Goal: Task Accomplishment & Management: Use online tool/utility

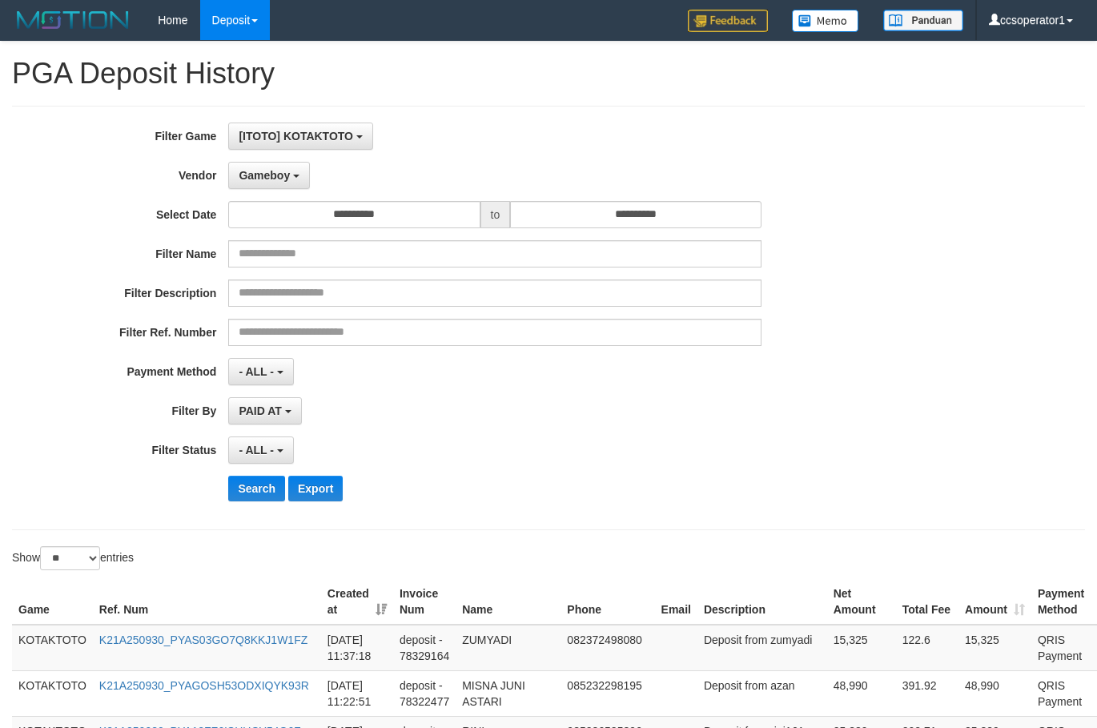
select select "**********"
select select "**"
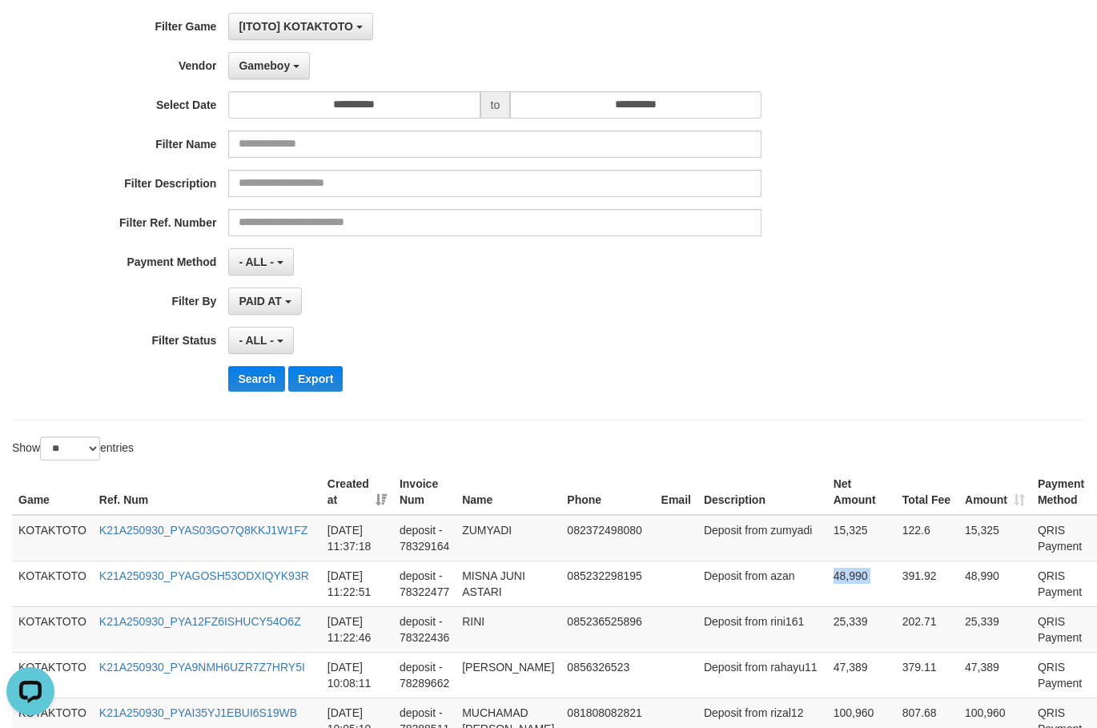
scroll to position [27, 0]
click at [907, 233] on div "Filter Ref. Number" at bounding box center [457, 222] width 915 height 27
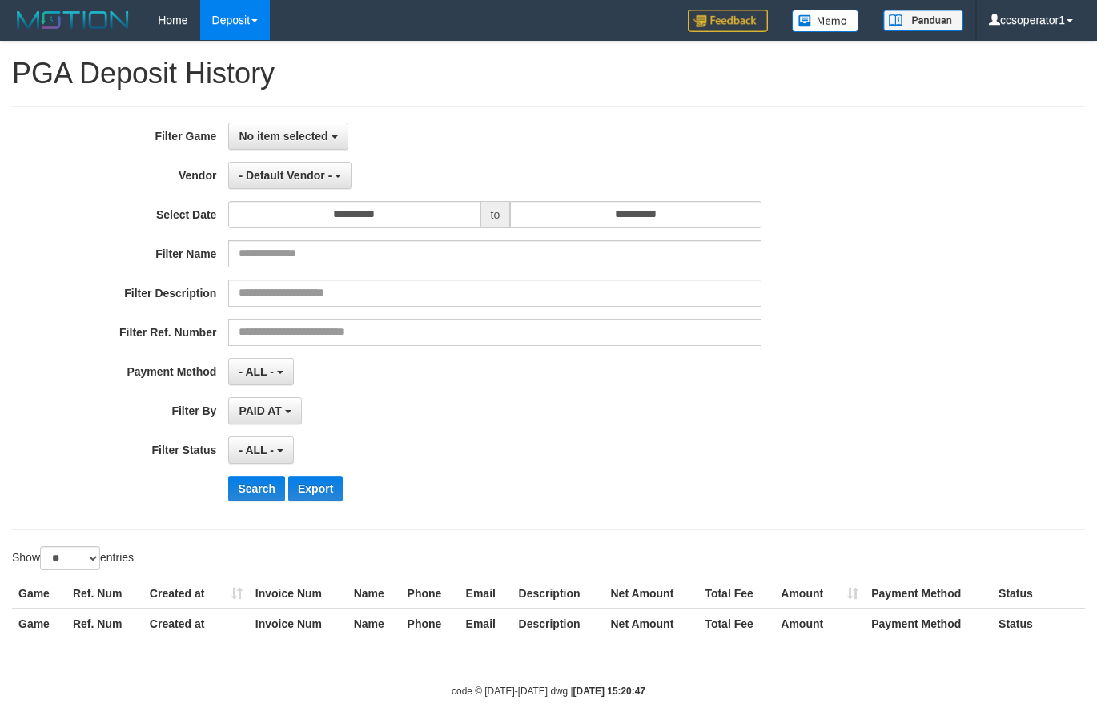
select select
select select "**"
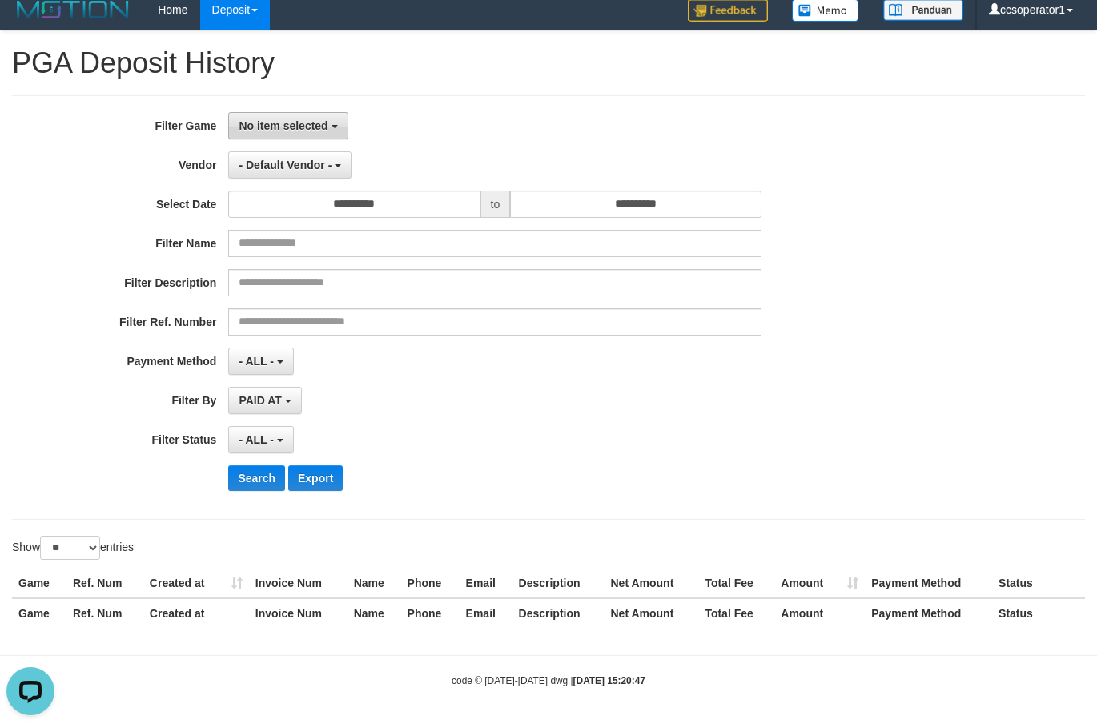
click at [314, 130] on span "No item selected" at bounding box center [283, 125] width 89 height 13
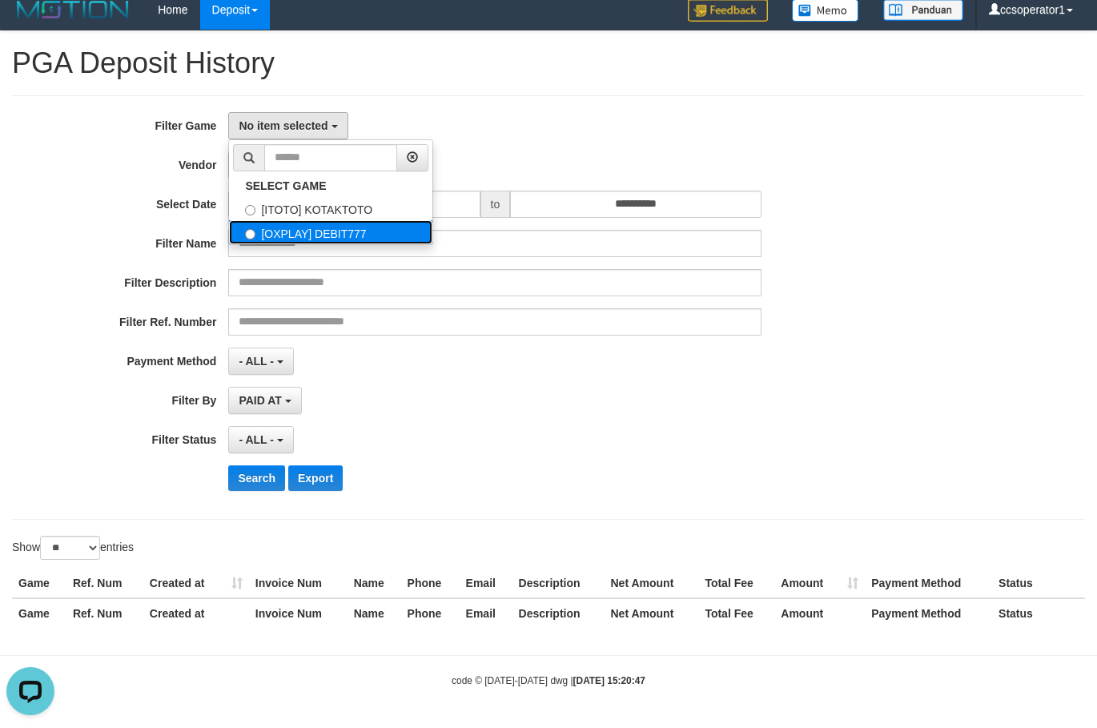
click at [373, 222] on label "[OXPLAY] DEBIT777" at bounding box center [330, 232] width 203 height 24
select select "****"
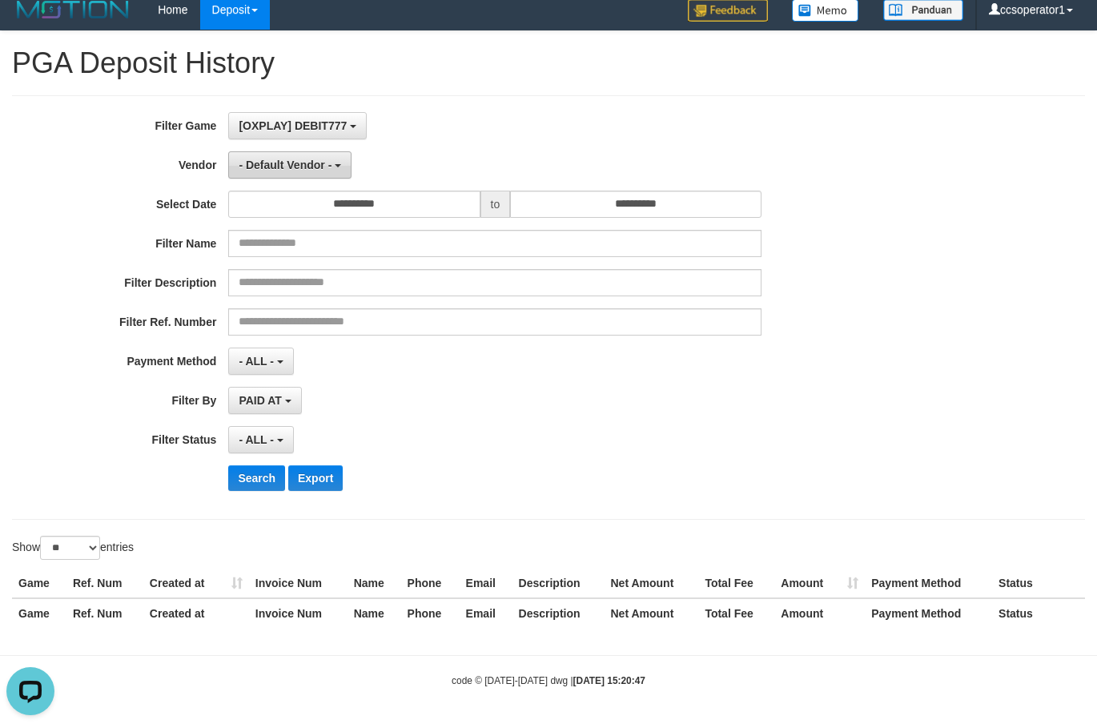
click at [312, 159] on span "- Default Vendor -" at bounding box center [285, 165] width 93 height 13
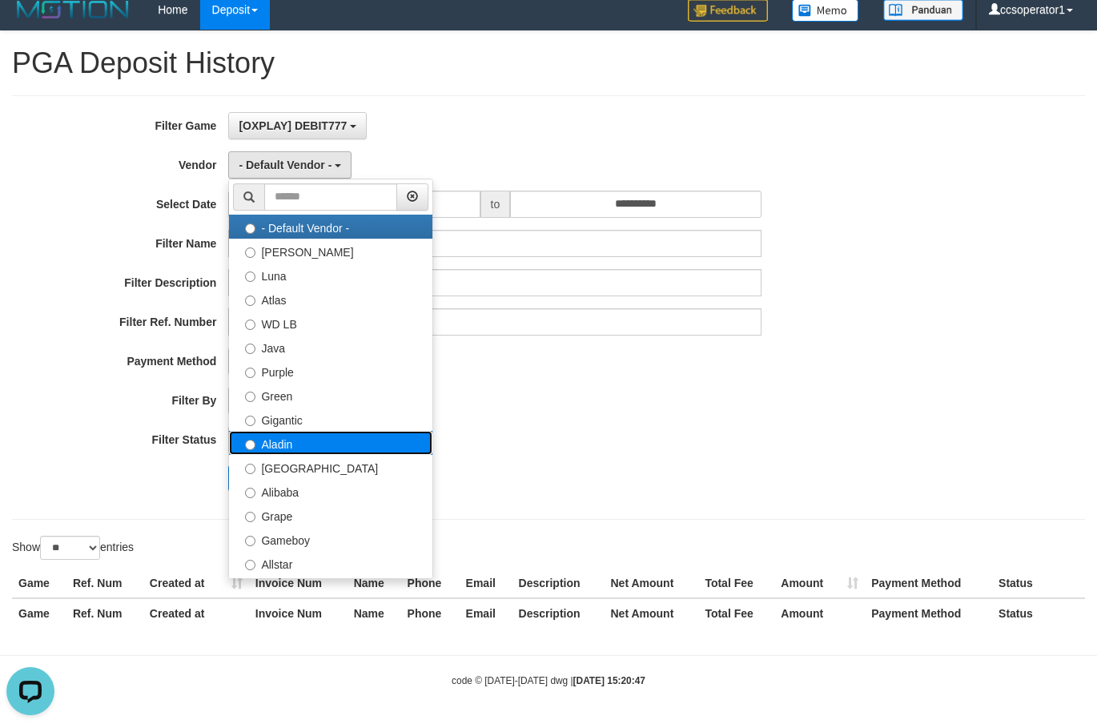
click at [315, 445] on label "Aladin" at bounding box center [330, 443] width 203 height 24
select select "**********"
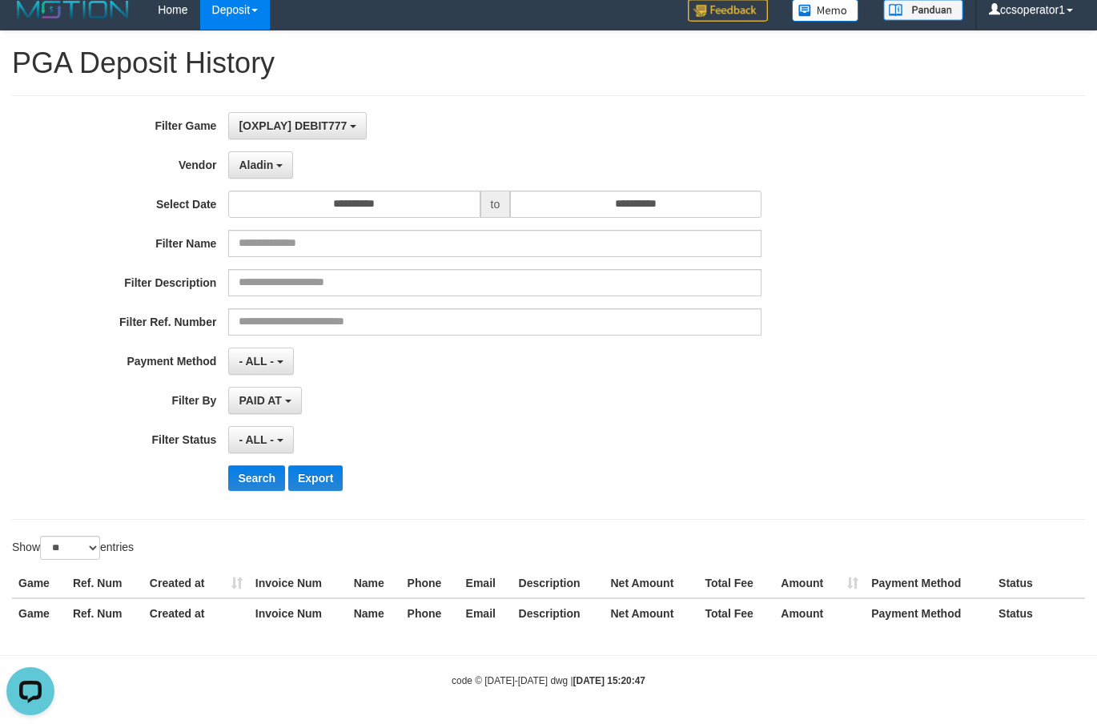
drag, startPoint x: 432, startPoint y: 223, endPoint x: 425, endPoint y: 200, distance: 23.3
click at [432, 219] on div "**********" at bounding box center [457, 307] width 915 height 391
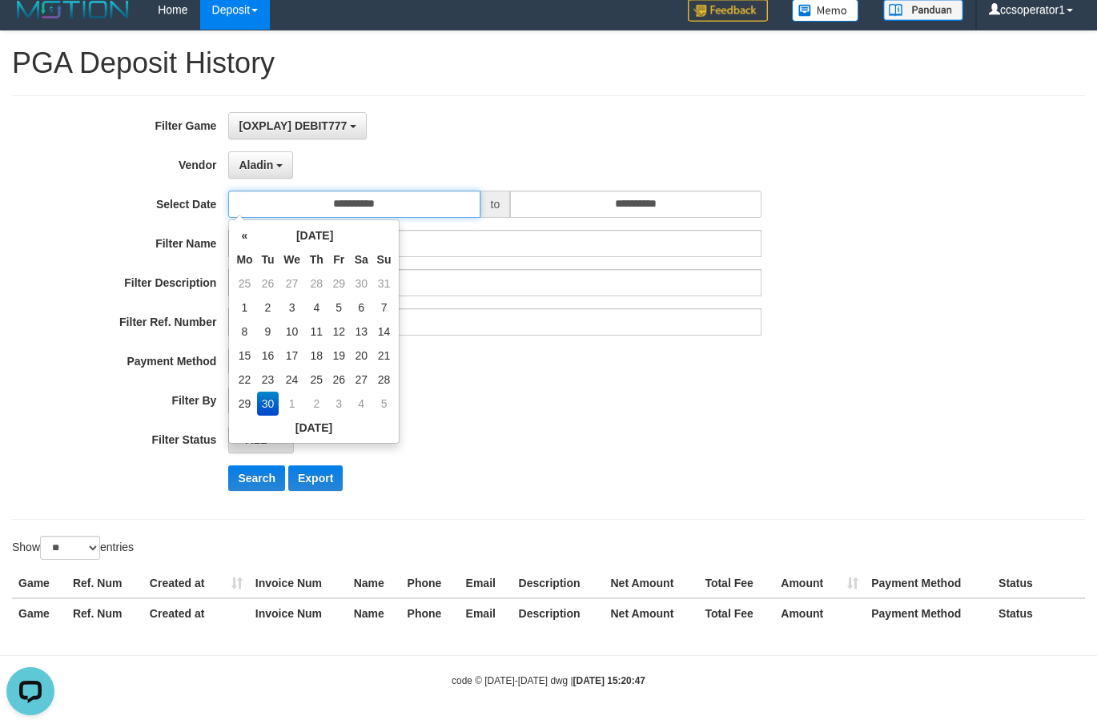
click at [425, 200] on input "**********" at bounding box center [353, 204] width 251 height 27
click at [242, 380] on td "22" at bounding box center [244, 380] width 24 height 24
type input "**********"
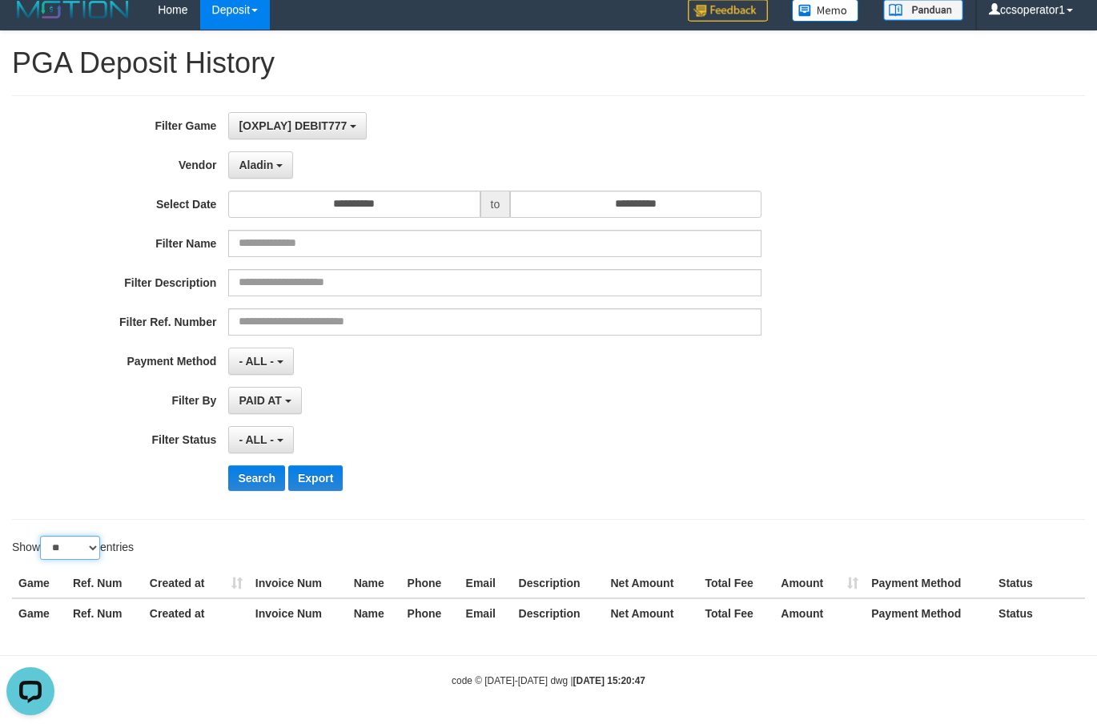
drag, startPoint x: 91, startPoint y: 545, endPoint x: 96, endPoint y: 558, distance: 13.7
click at [90, 545] on select "** ** ** ***" at bounding box center [70, 548] width 60 height 24
select select "**"
click at [42, 536] on select "** ** ** ***" at bounding box center [70, 548] width 60 height 24
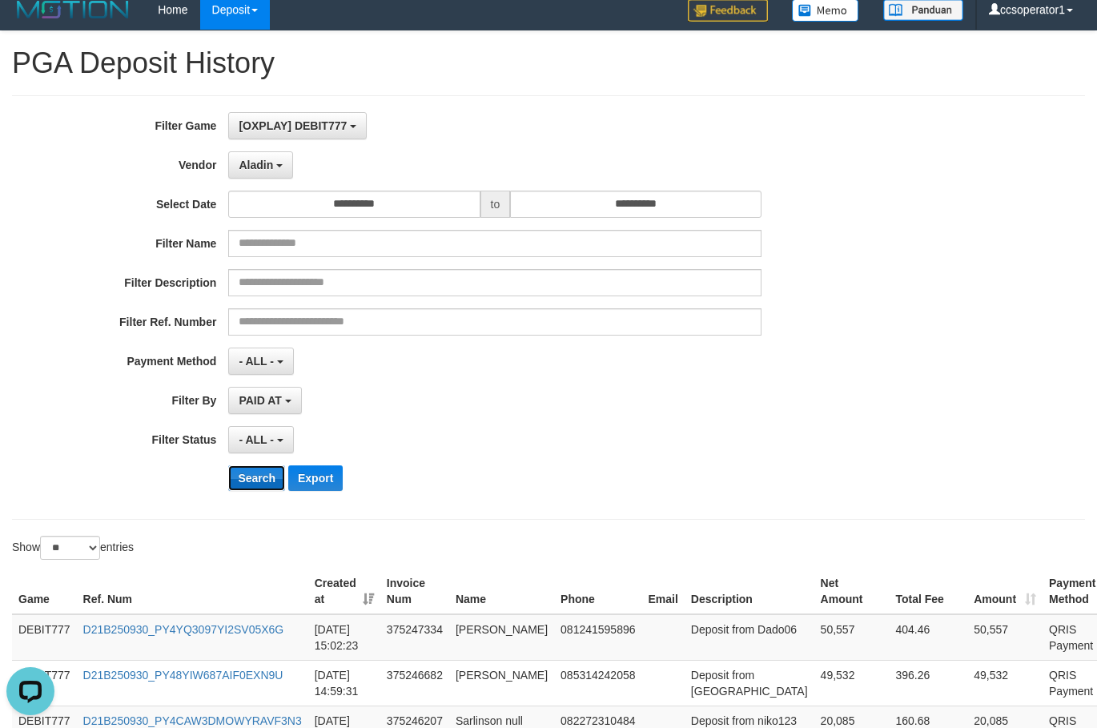
click at [252, 479] on button "Search" at bounding box center [256, 478] width 57 height 26
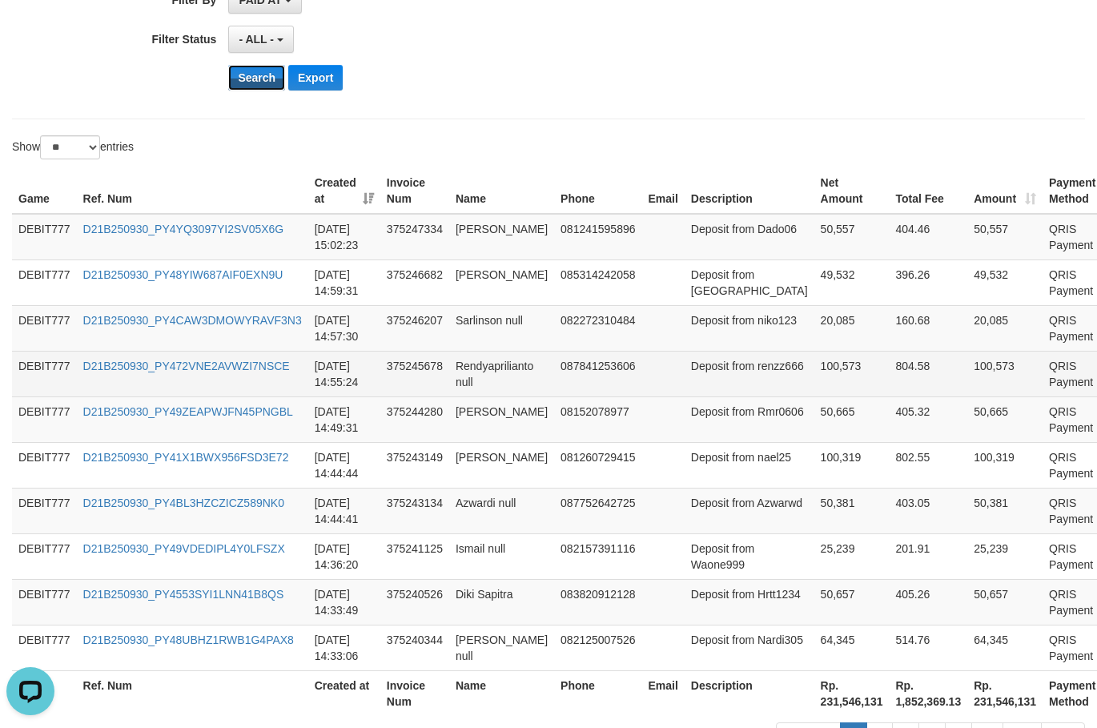
scroll to position [671, 0]
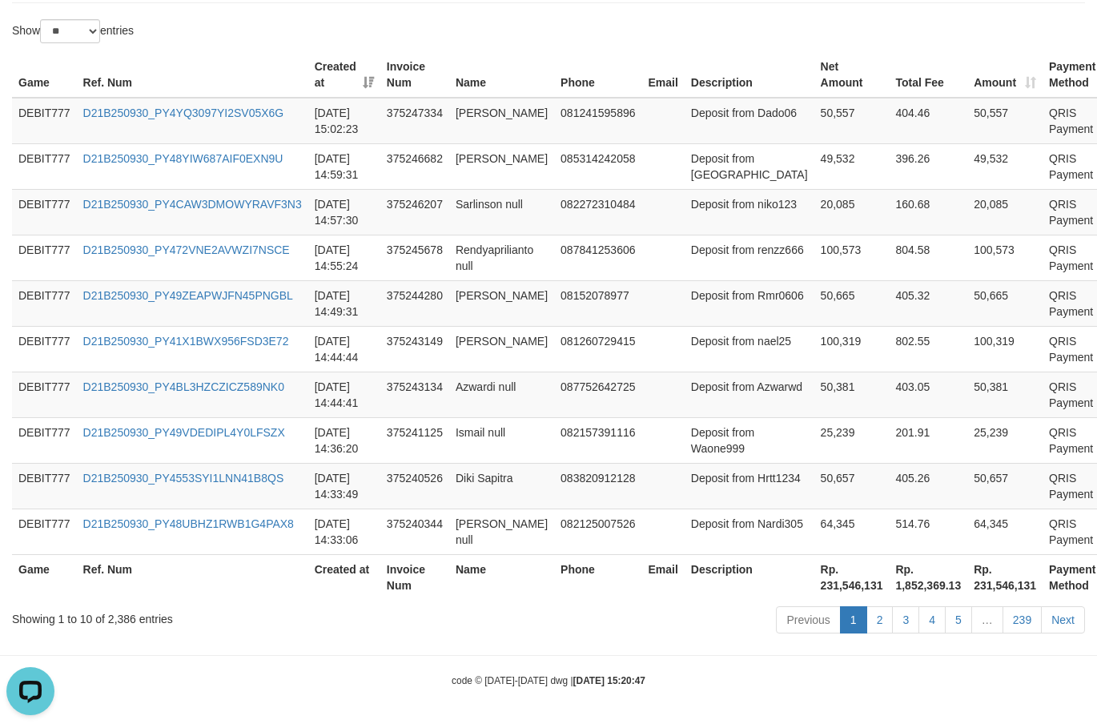
click at [814, 593] on th "Rp. 231,546,131" at bounding box center [851, 577] width 75 height 46
copy th "231,546,131"
click at [814, 586] on th "Rp. 231,546,131" at bounding box center [851, 577] width 75 height 46
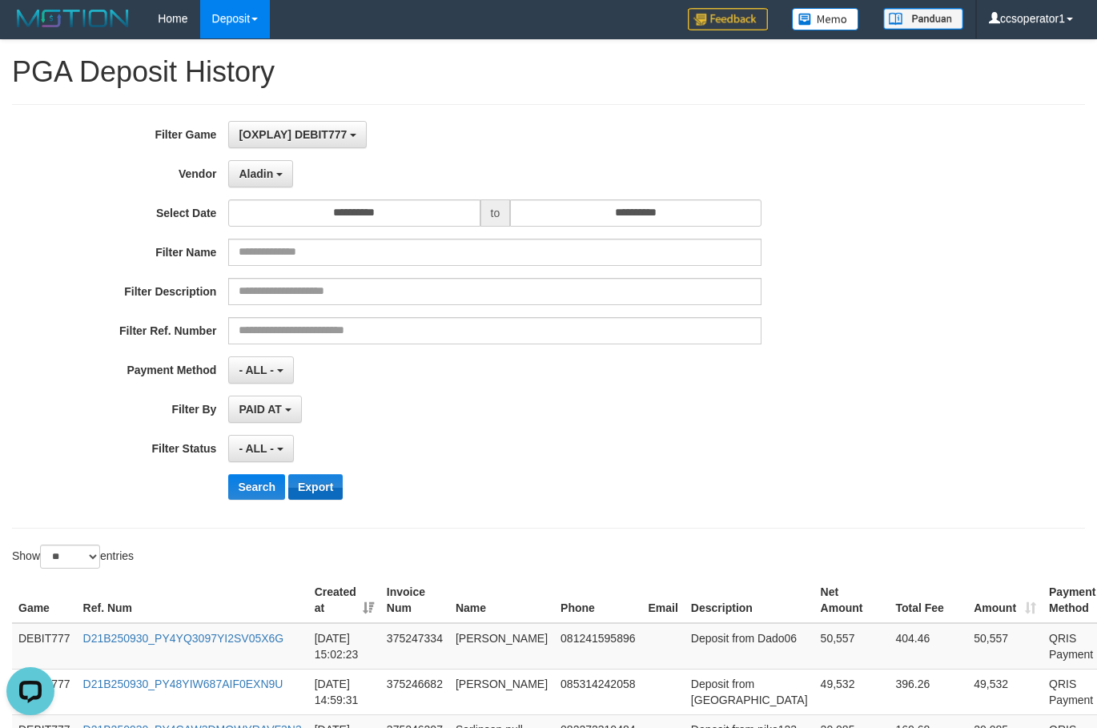
scroll to position [0, 0]
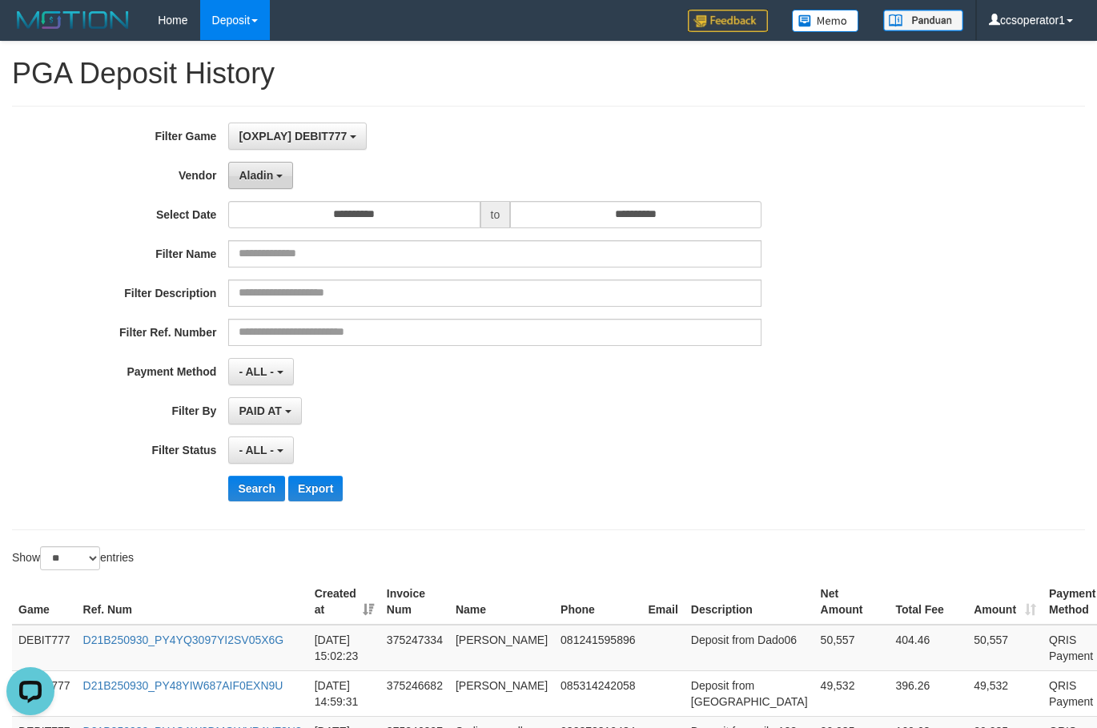
click at [272, 185] on button "Aladin" at bounding box center [260, 175] width 65 height 27
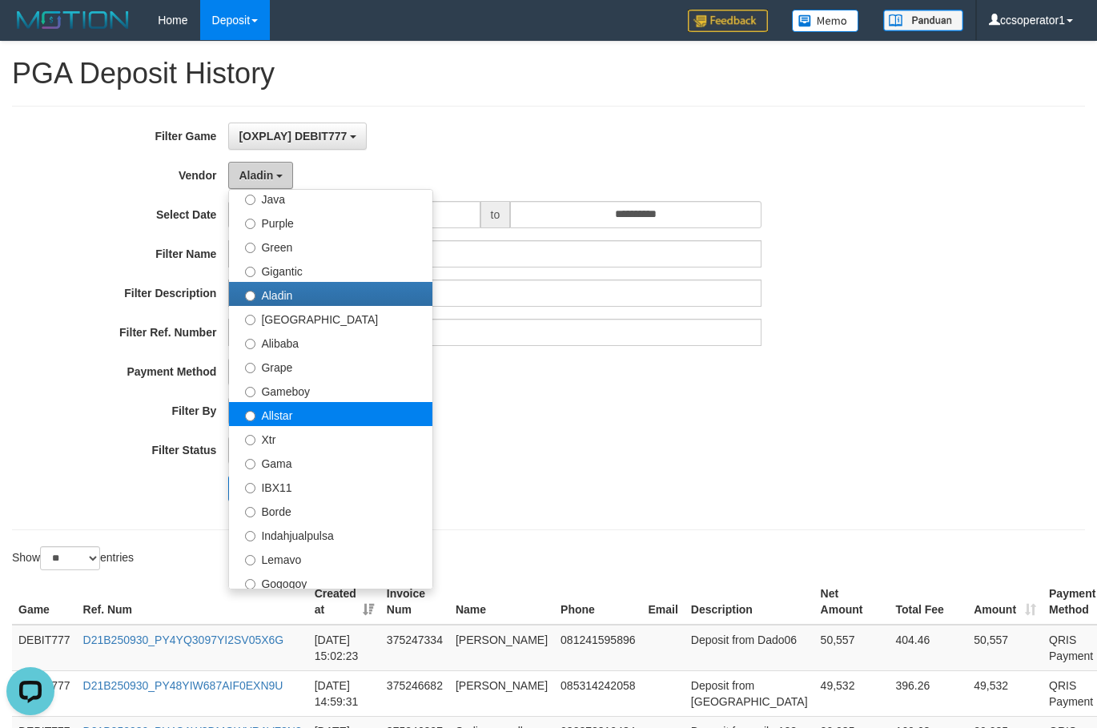
scroll to position [160, 0]
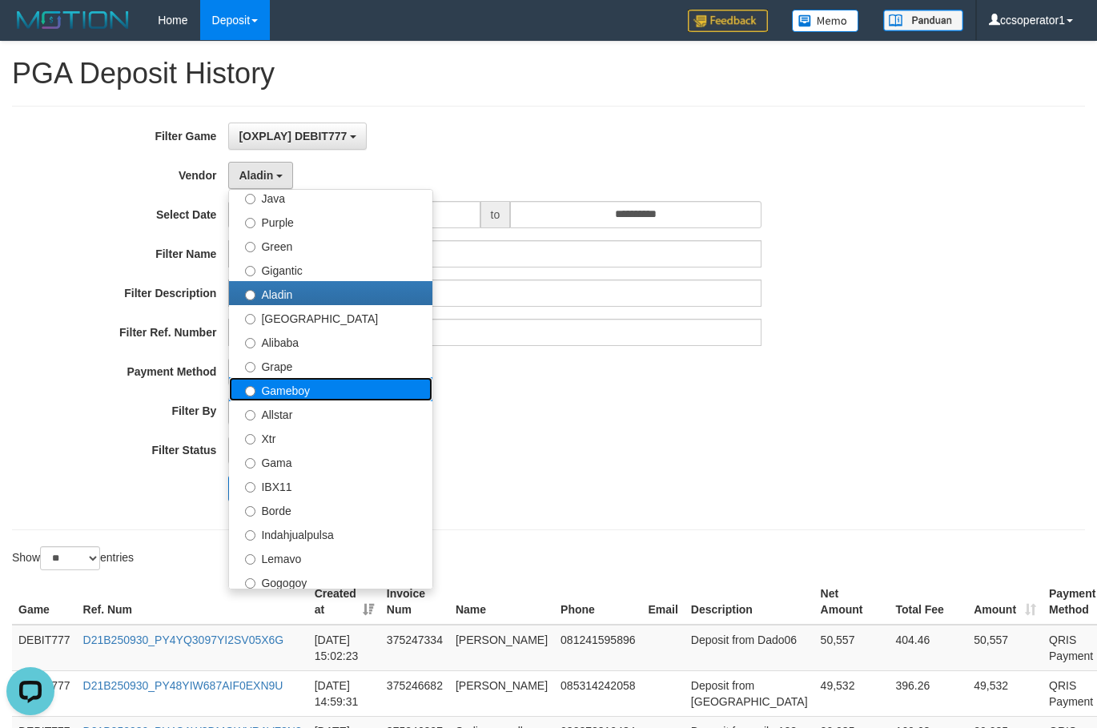
click at [347, 390] on label "Gameboy" at bounding box center [330, 389] width 203 height 24
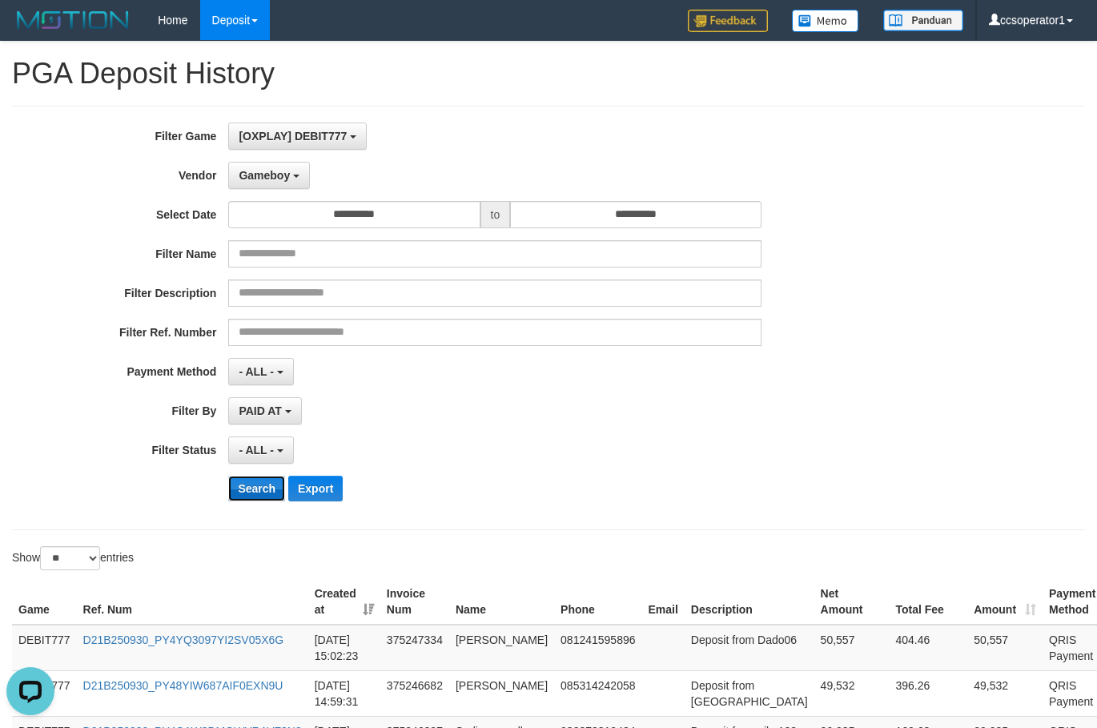
click at [250, 501] on button "Search" at bounding box center [256, 489] width 57 height 26
click at [250, 496] on button "Search" at bounding box center [256, 489] width 57 height 26
click at [251, 493] on button "Search" at bounding box center [256, 489] width 57 height 26
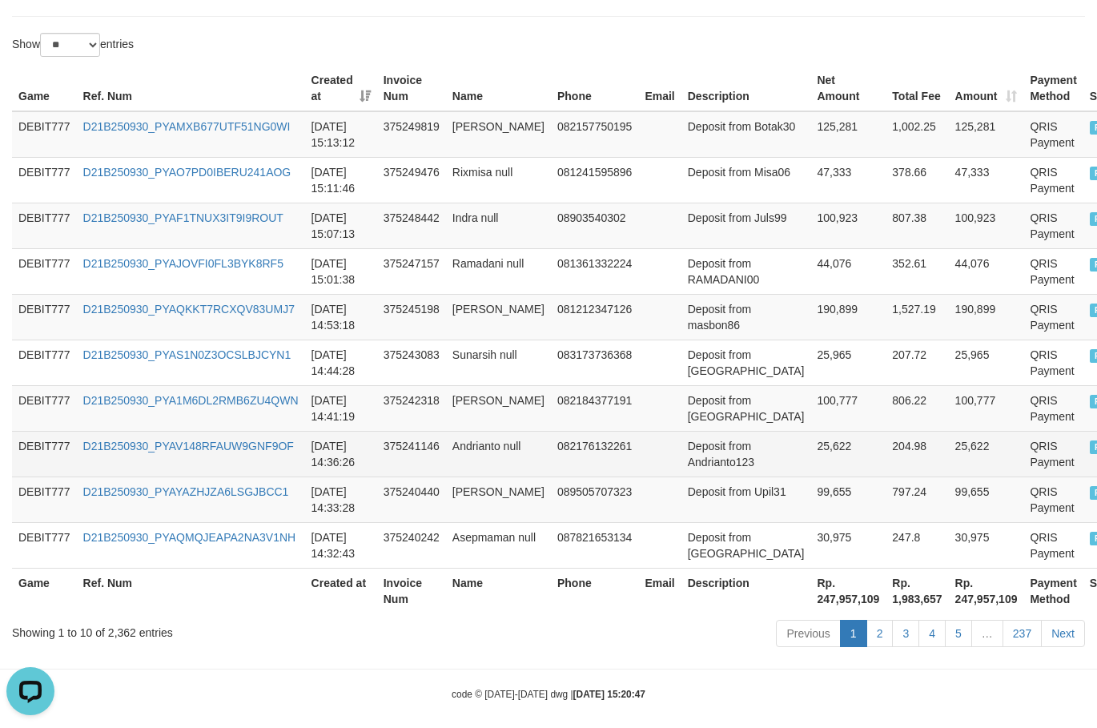
scroll to position [527, 0]
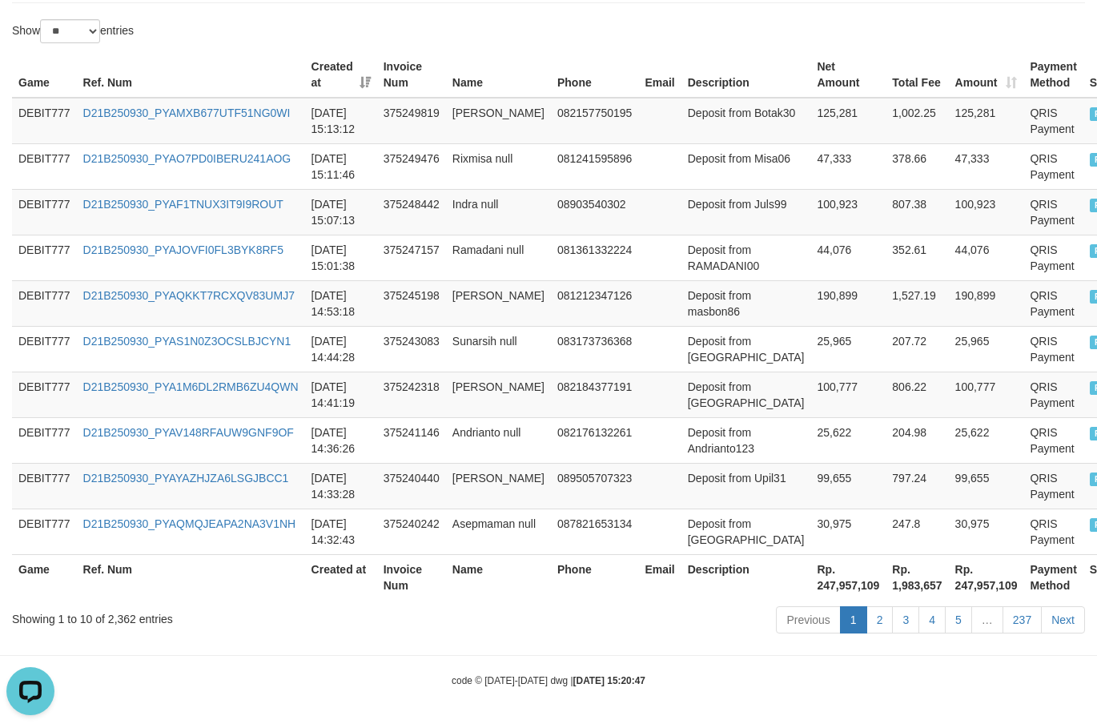
click at [810, 592] on th "Rp. 247,957,109" at bounding box center [847, 577] width 75 height 46
copy th "247,957,109"
click at [810, 592] on th "Rp. 247,957,109" at bounding box center [847, 577] width 75 height 46
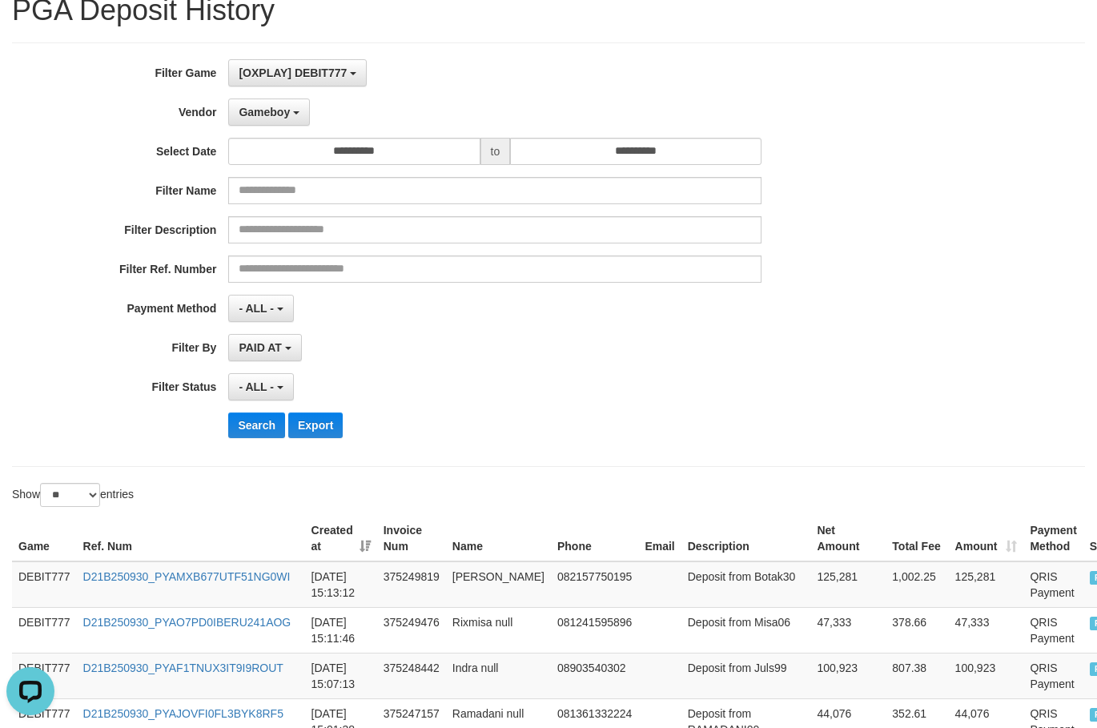
scroll to position [0, 0]
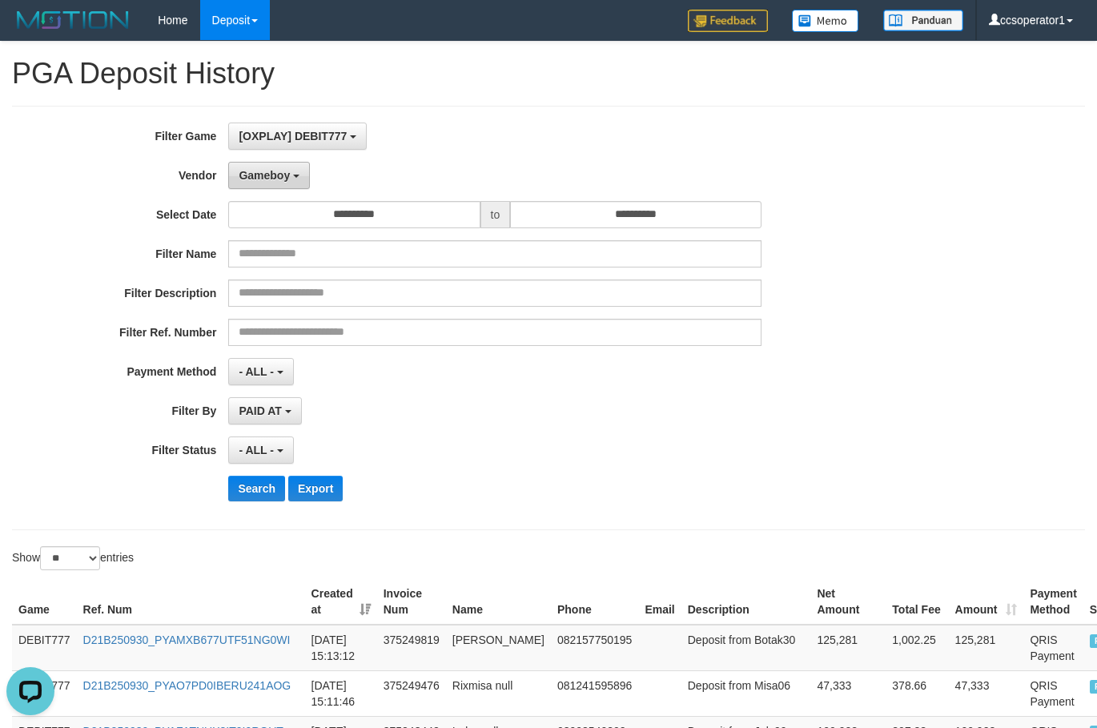
click at [258, 163] on button "Gameboy" at bounding box center [269, 175] width 82 height 27
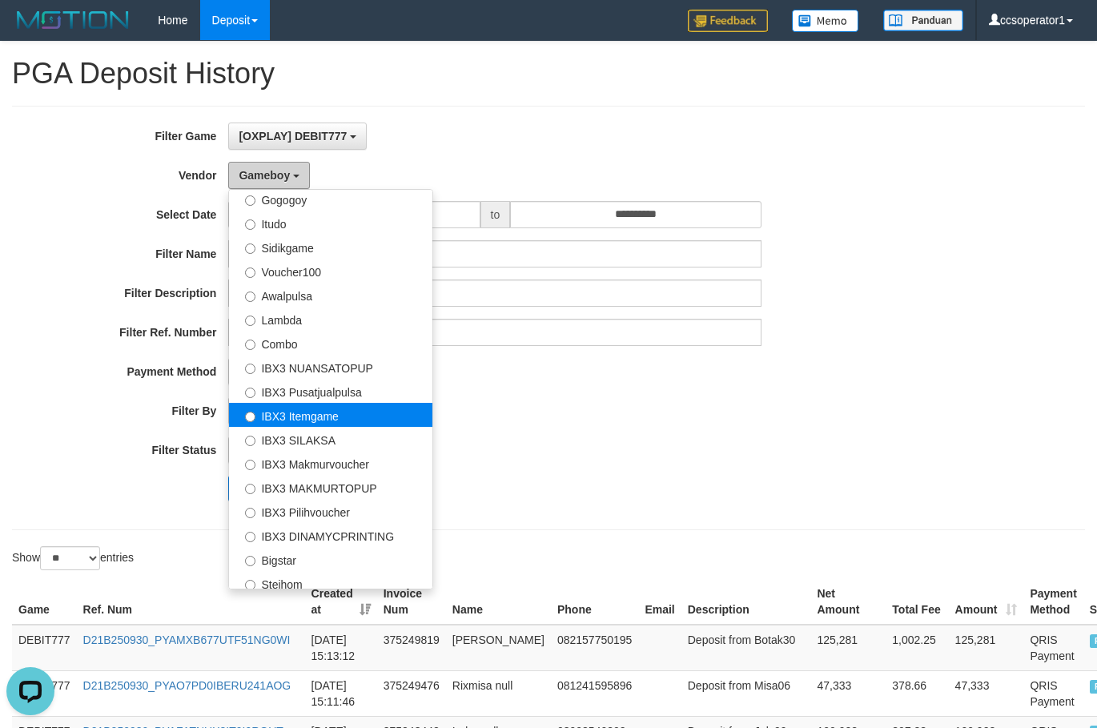
scroll to position [597, 0]
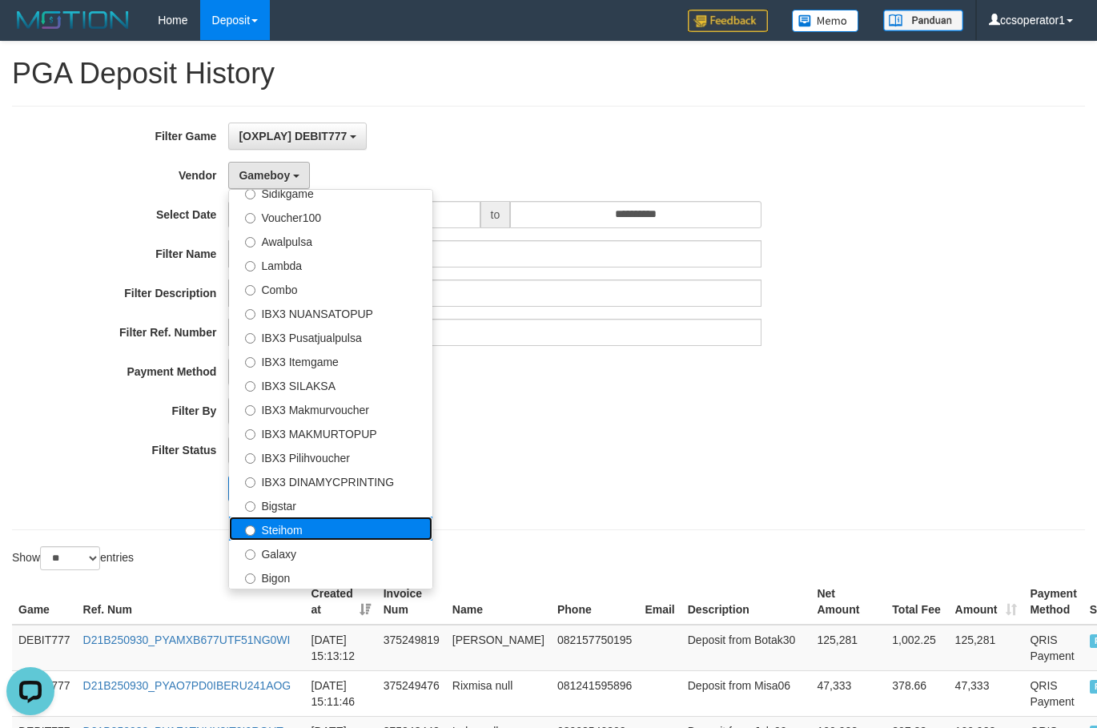
click at [320, 533] on label "Steihom" at bounding box center [330, 529] width 203 height 24
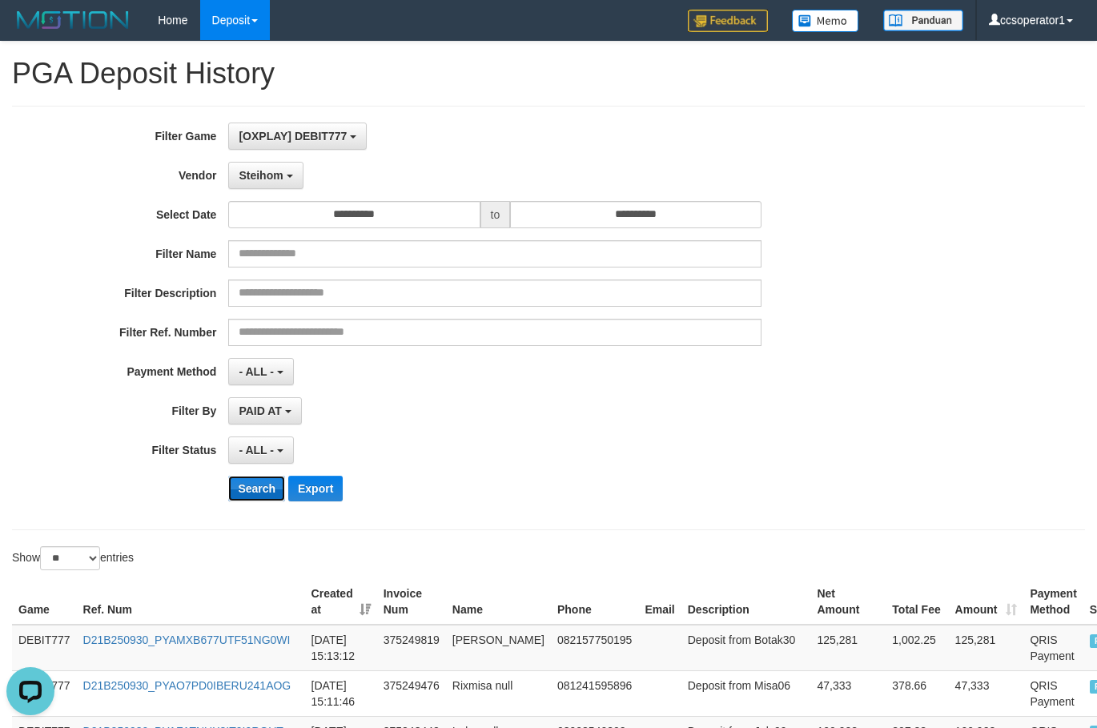
click at [240, 484] on button "Search" at bounding box center [256, 489] width 57 height 26
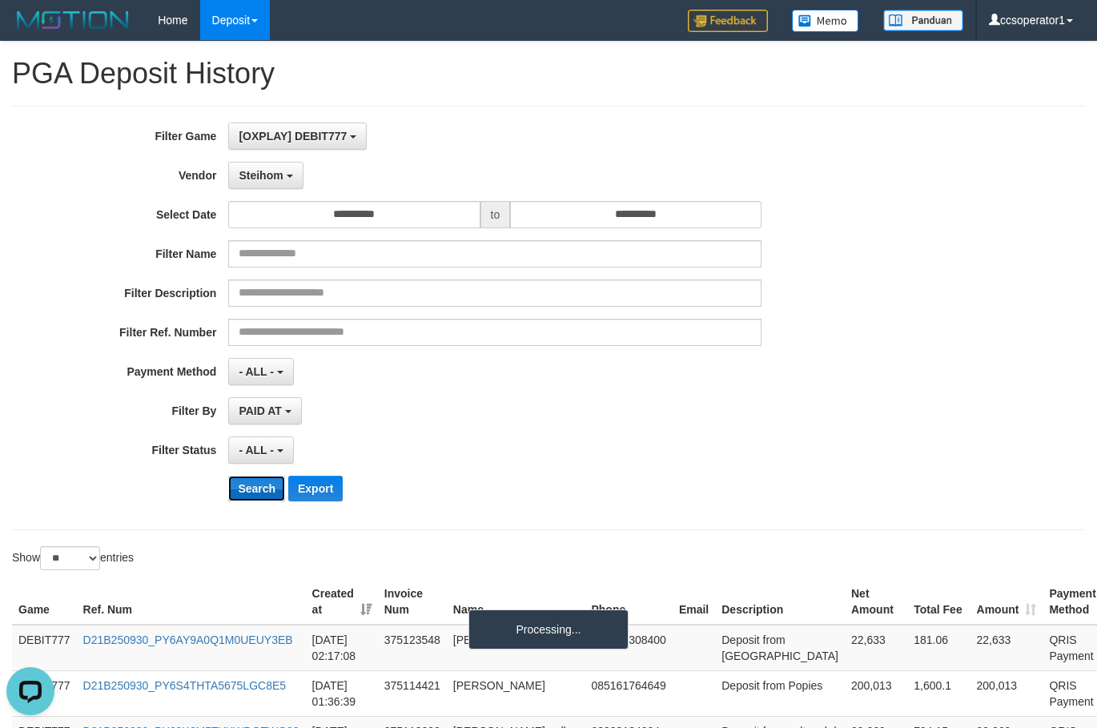
click at [240, 484] on button "Search" at bounding box center [256, 489] width 57 height 26
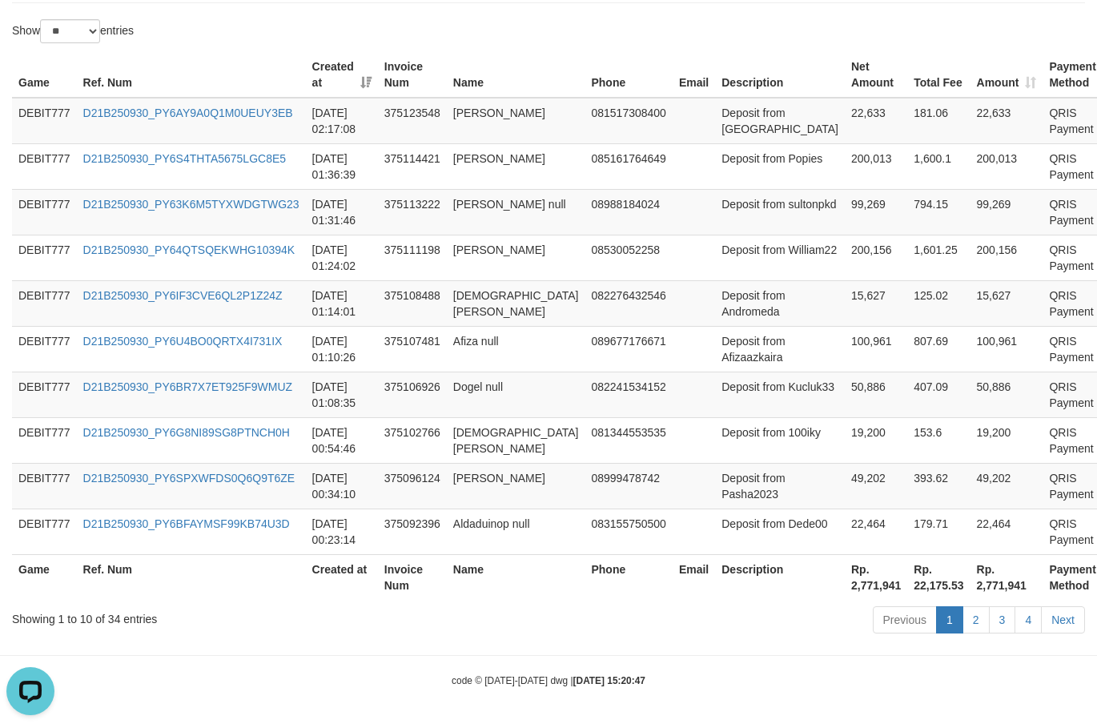
scroll to position [655, 0]
click at [845, 589] on th "Rp. 2,771,941" at bounding box center [876, 577] width 62 height 46
click at [845, 588] on th "Rp. 2,771,941" at bounding box center [876, 577] width 62 height 46
copy th "2,771,941"
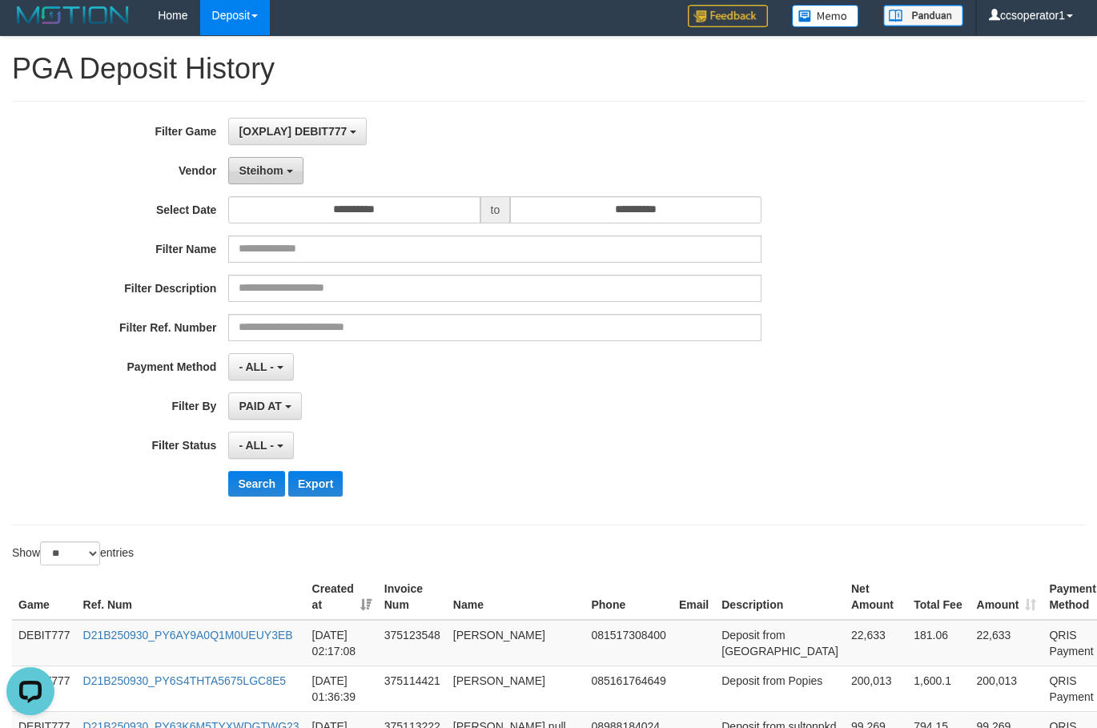
scroll to position [0, 0]
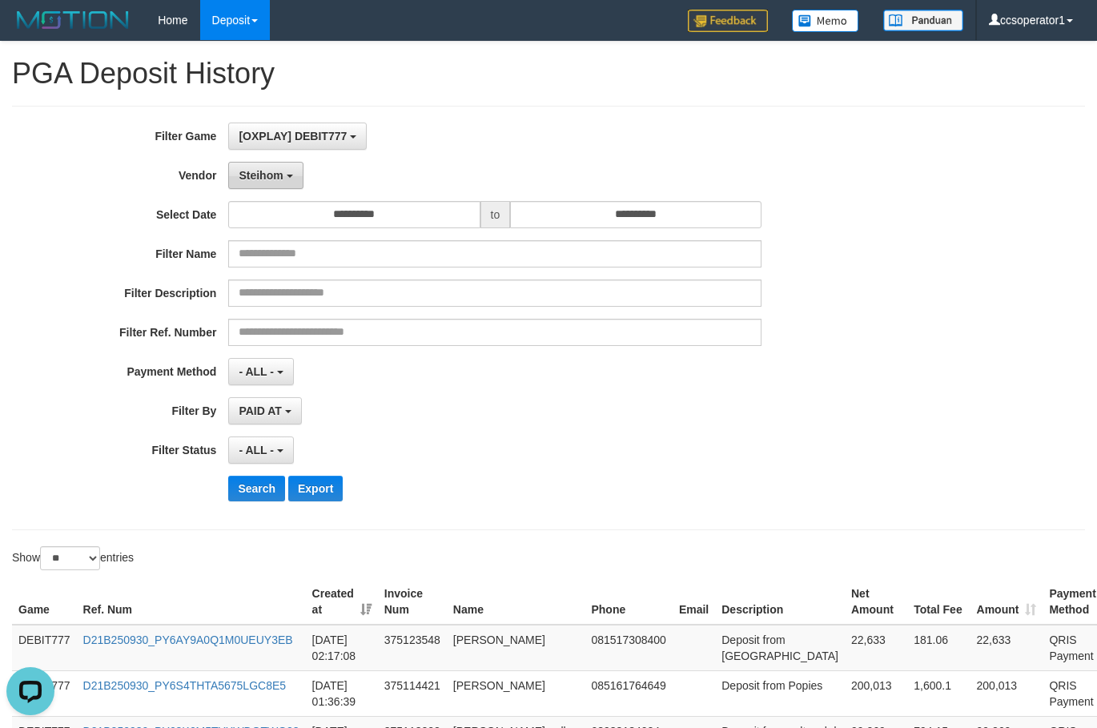
click at [277, 170] on span "Steihom" at bounding box center [261, 175] width 44 height 13
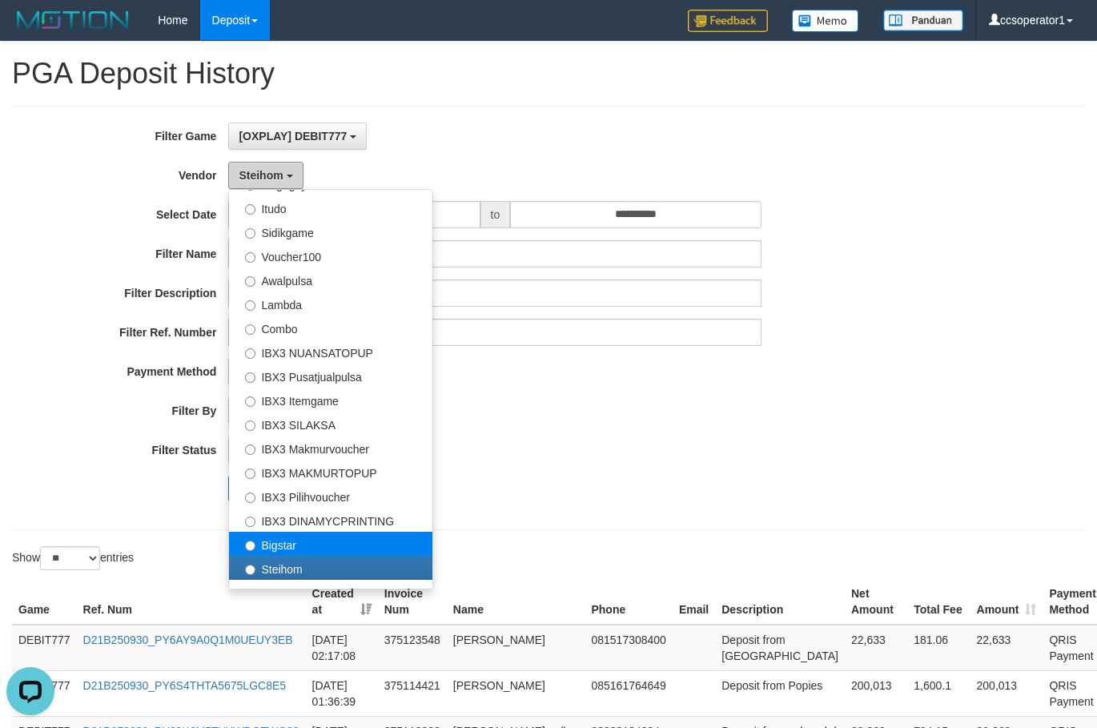
scroll to position [597, 0]
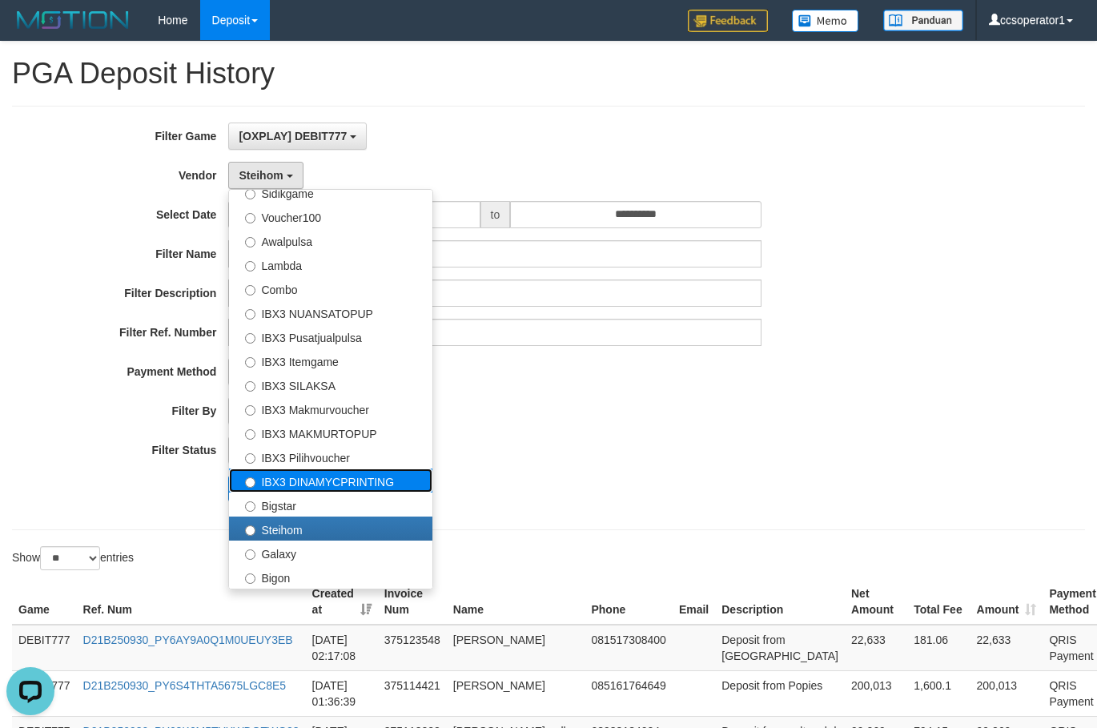
click at [364, 468] on label "IBX3 DINAMYCPRINTING" at bounding box center [330, 480] width 203 height 24
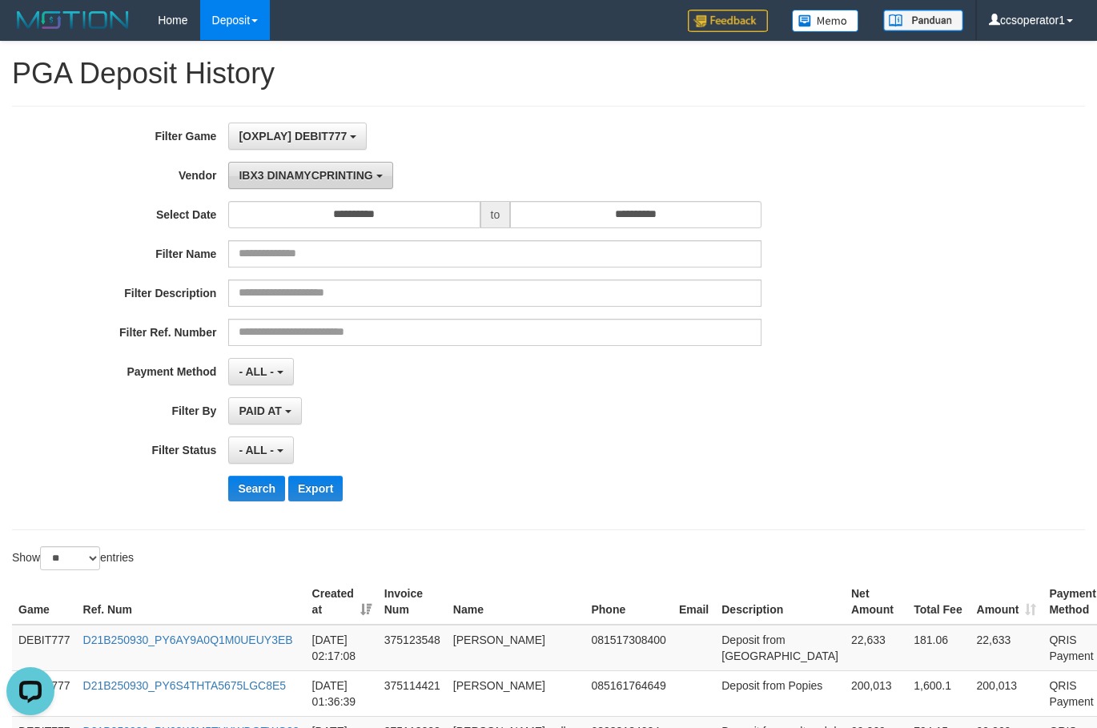
click at [316, 179] on span "IBX3 DINAMYCPRINTING" at bounding box center [306, 175] width 134 height 13
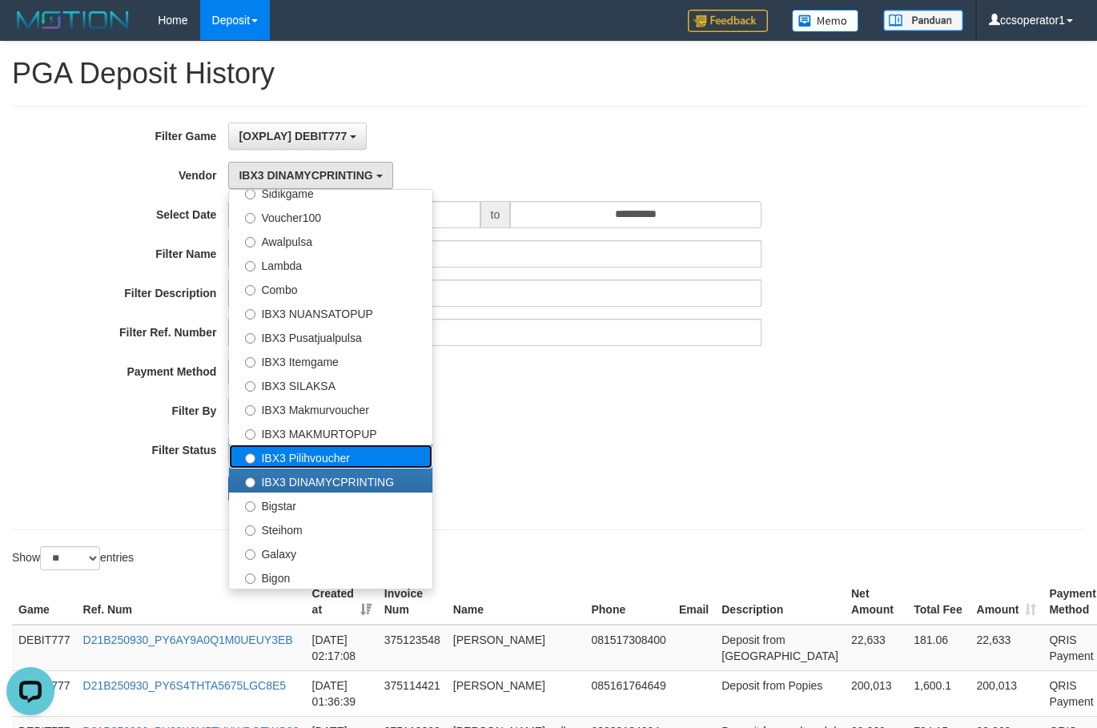
click at [357, 449] on label "IBX3 Pilihvoucher" at bounding box center [330, 456] width 203 height 24
select select "**********"
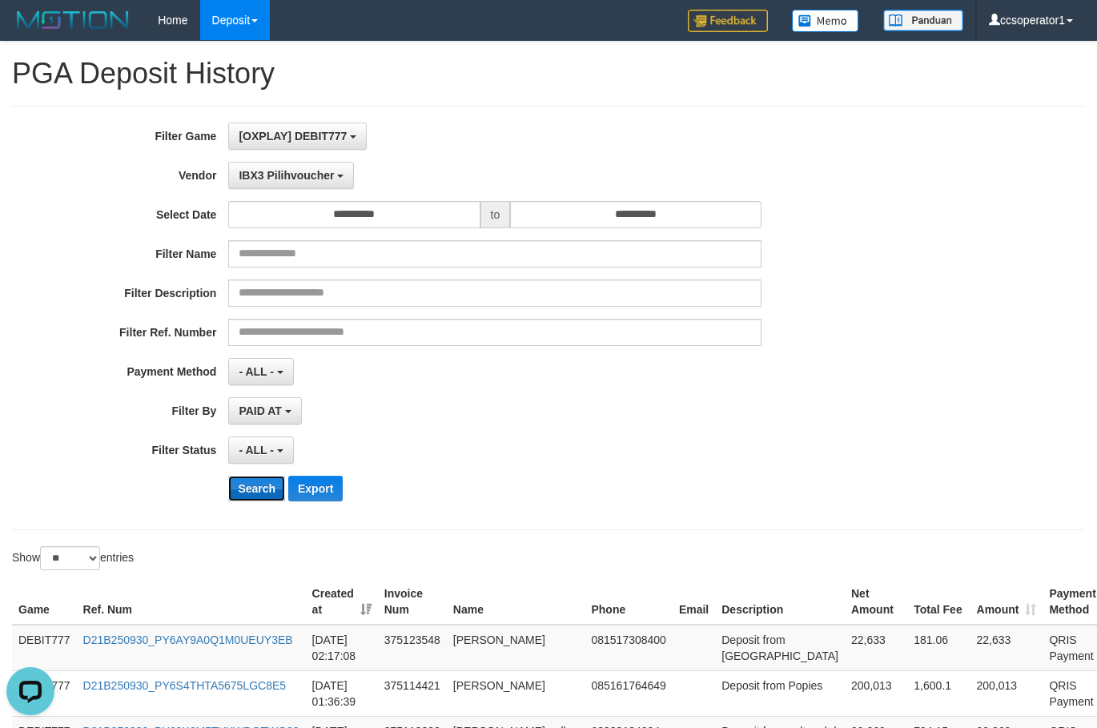
click at [246, 489] on button "Search" at bounding box center [256, 489] width 57 height 26
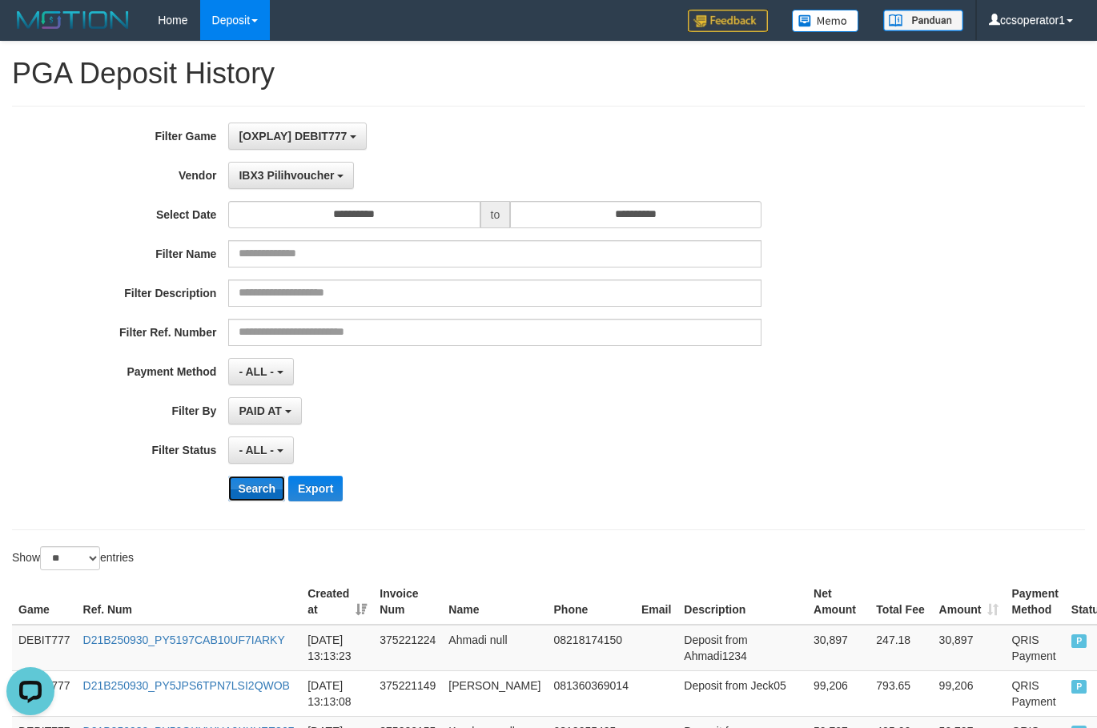
click at [246, 489] on button "Search" at bounding box center [256, 489] width 57 height 26
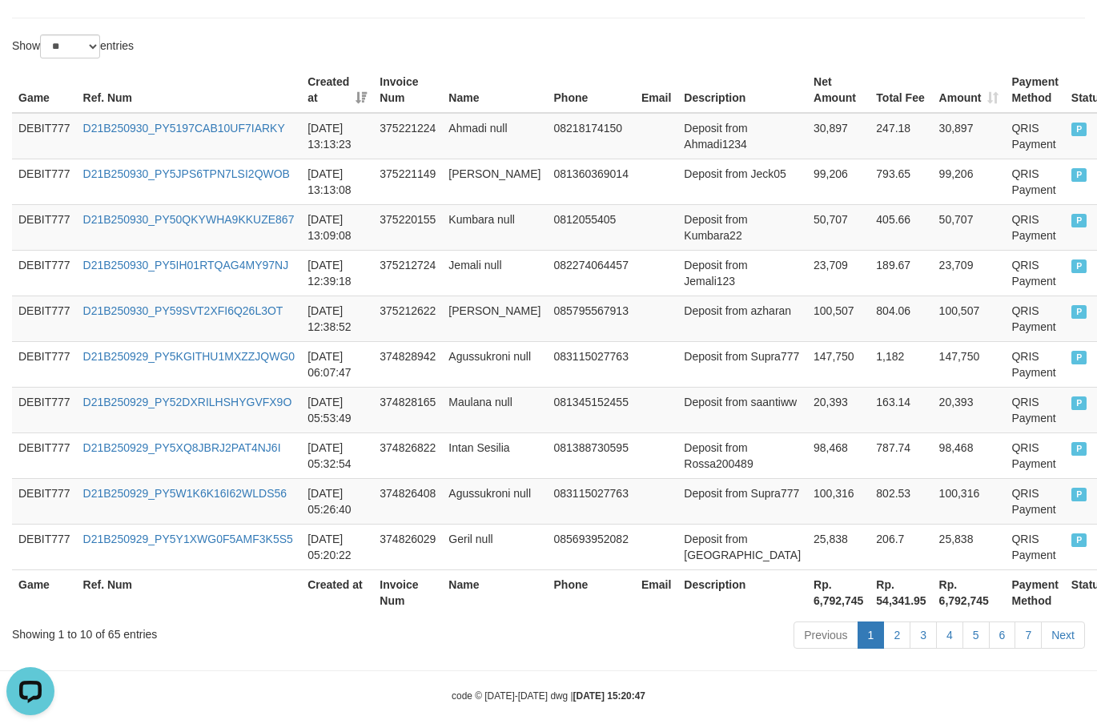
scroll to position [527, 0]
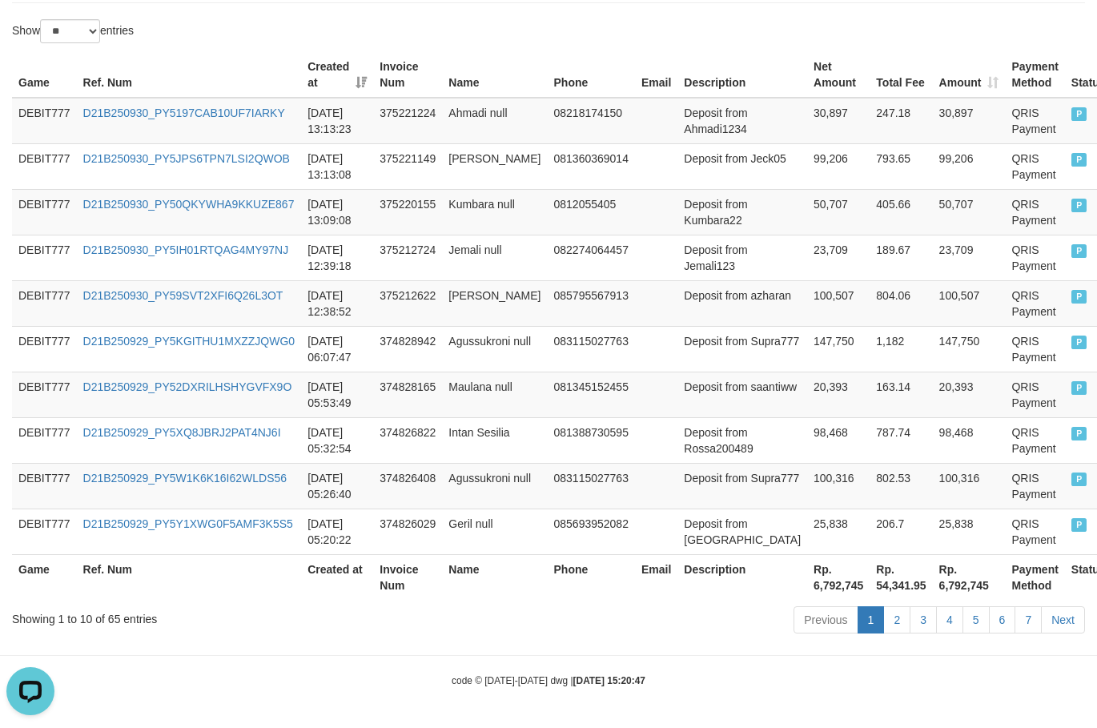
click at [807, 586] on th "Rp. 6,792,745" at bounding box center [838, 577] width 62 height 46
copy th "6,792,745"
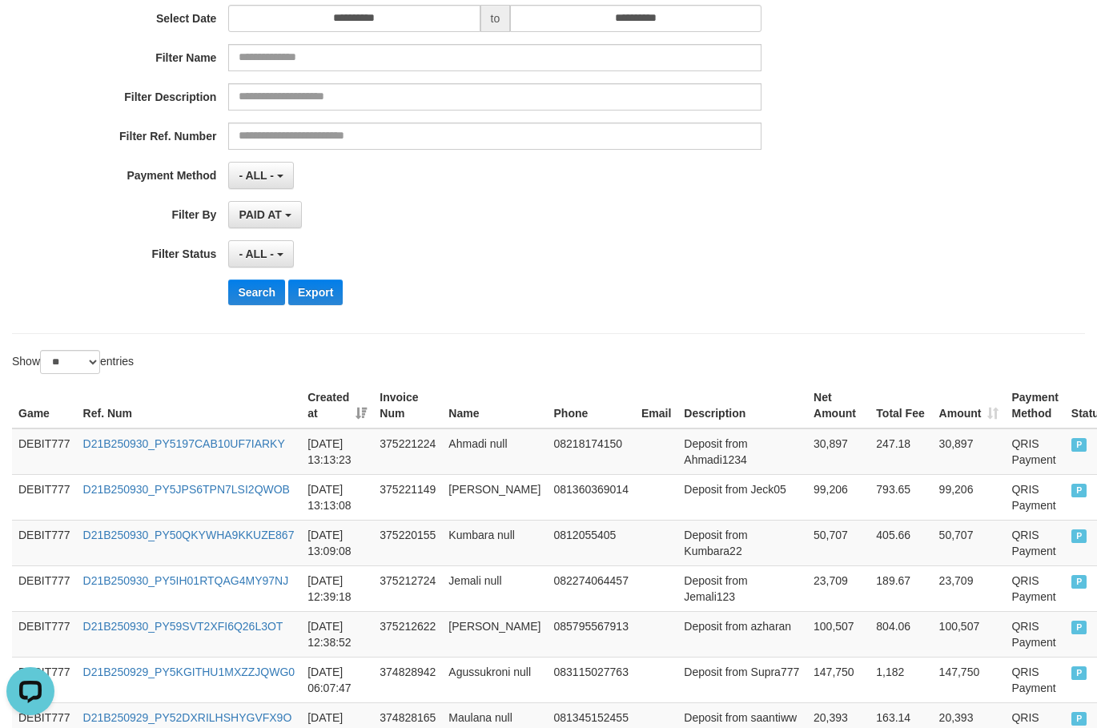
scroll to position [127, 0]
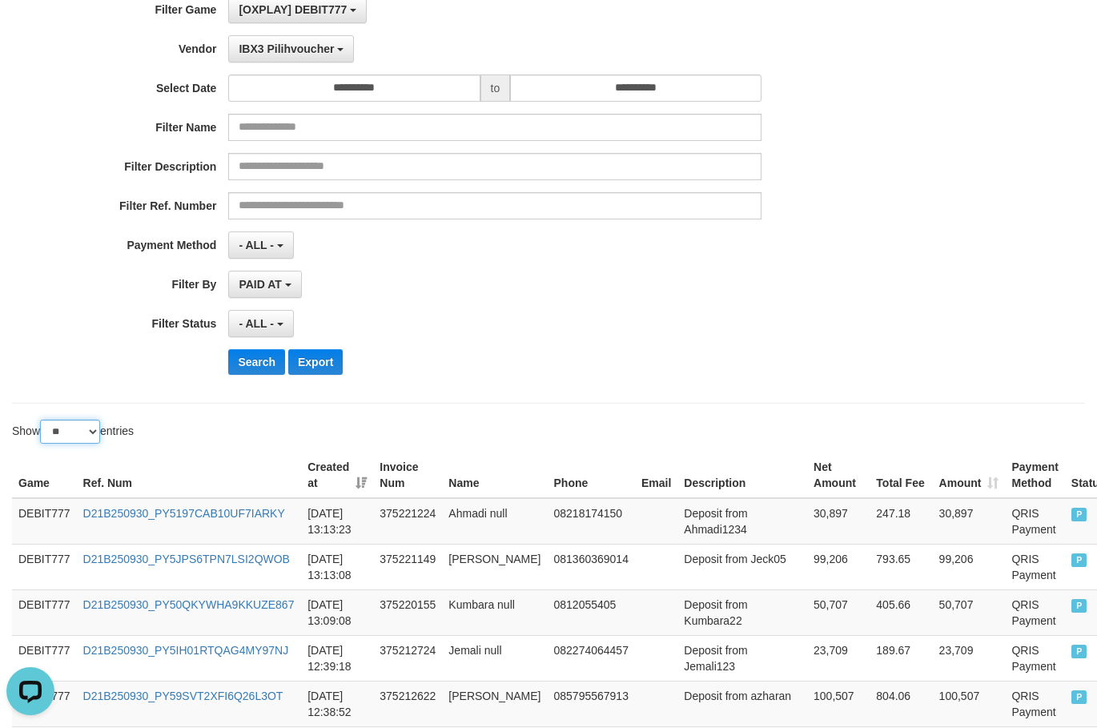
click at [89, 427] on select "** ** ** ***" at bounding box center [70, 432] width 60 height 24
select select "**"
click at [42, 420] on select "** ** ** ***" at bounding box center [70, 432] width 60 height 24
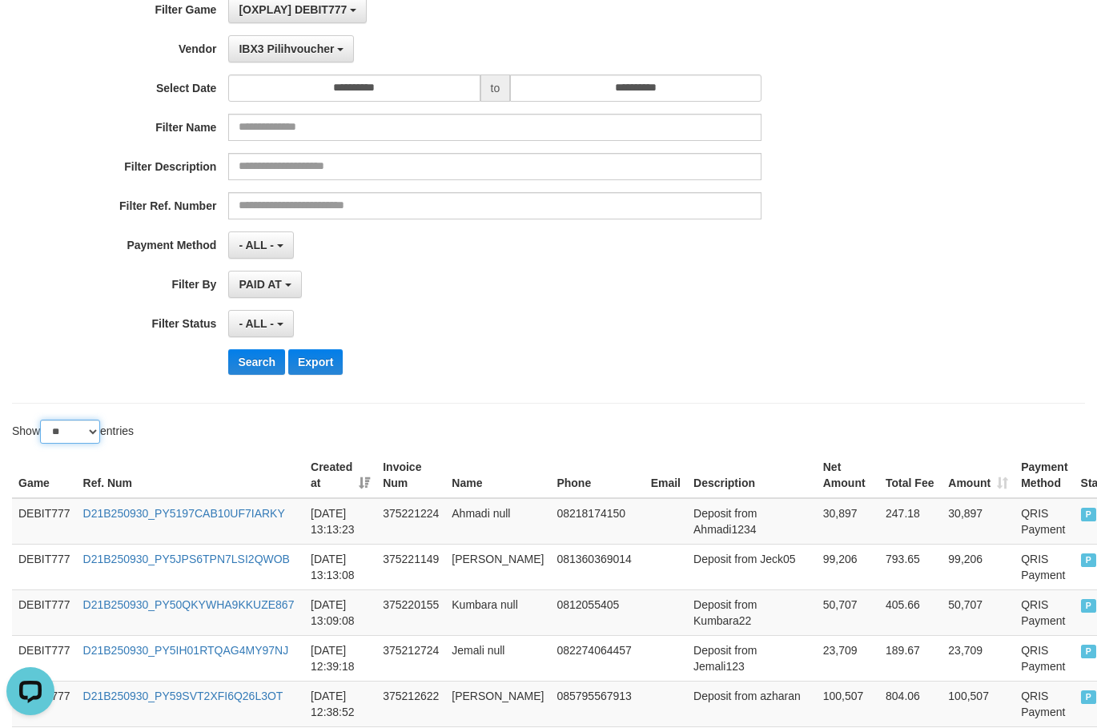
scroll to position [0, 0]
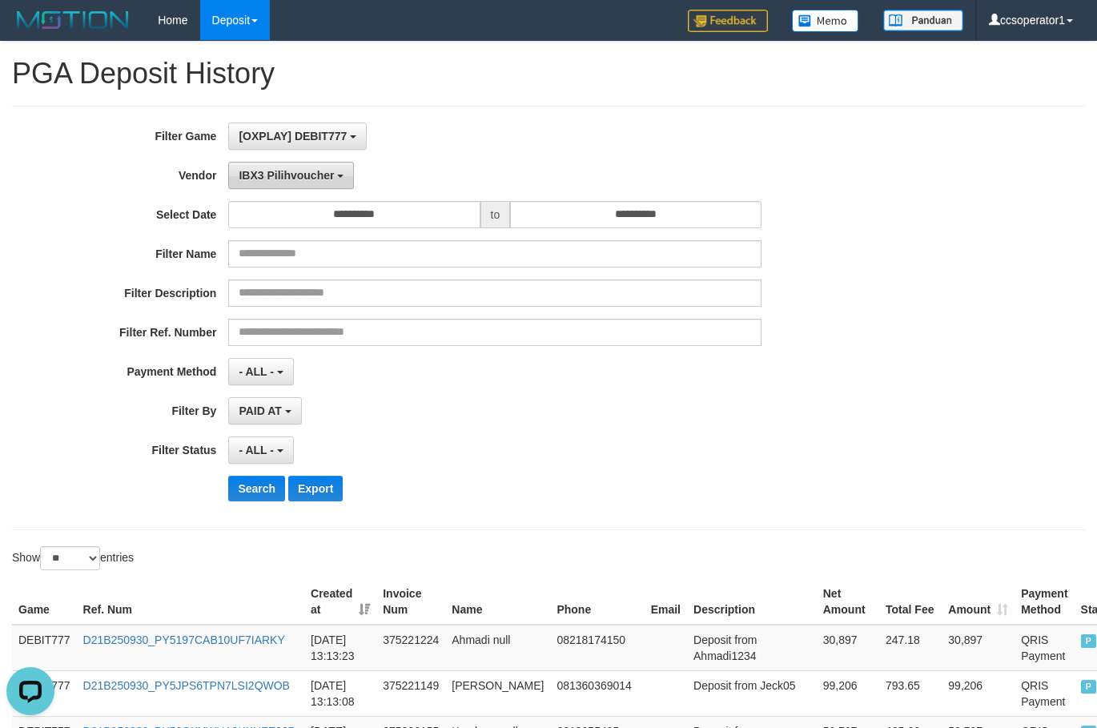
click at [313, 171] on span "IBX3 Pilihvoucher" at bounding box center [286, 175] width 95 height 13
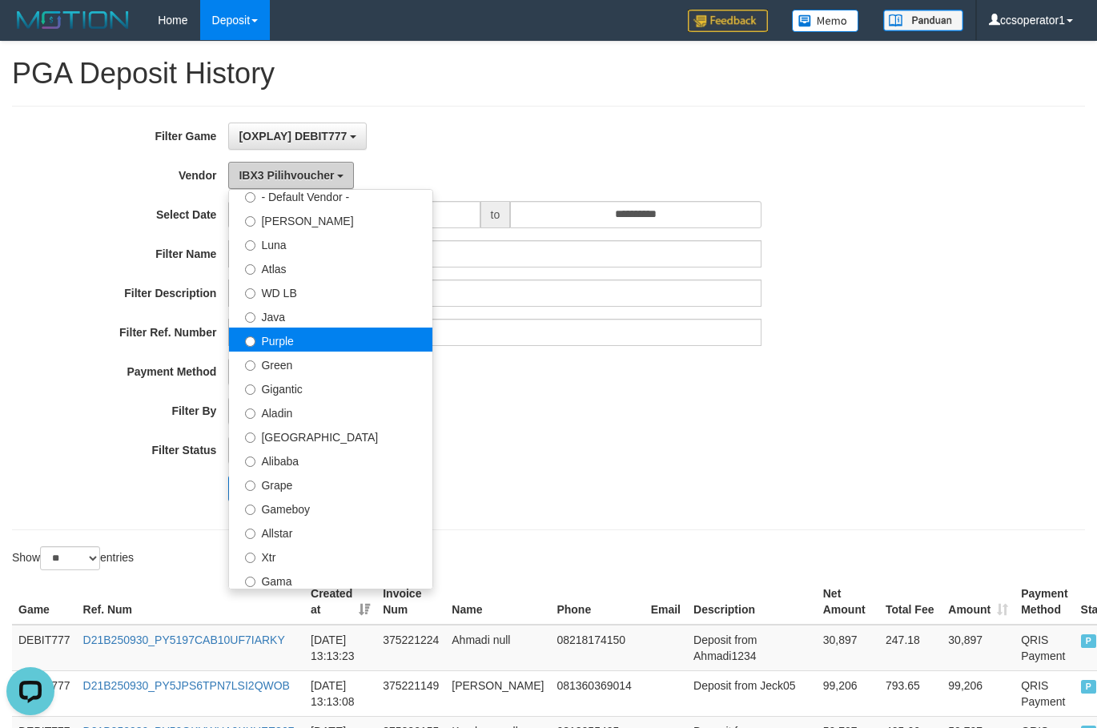
scroll to position [37, 0]
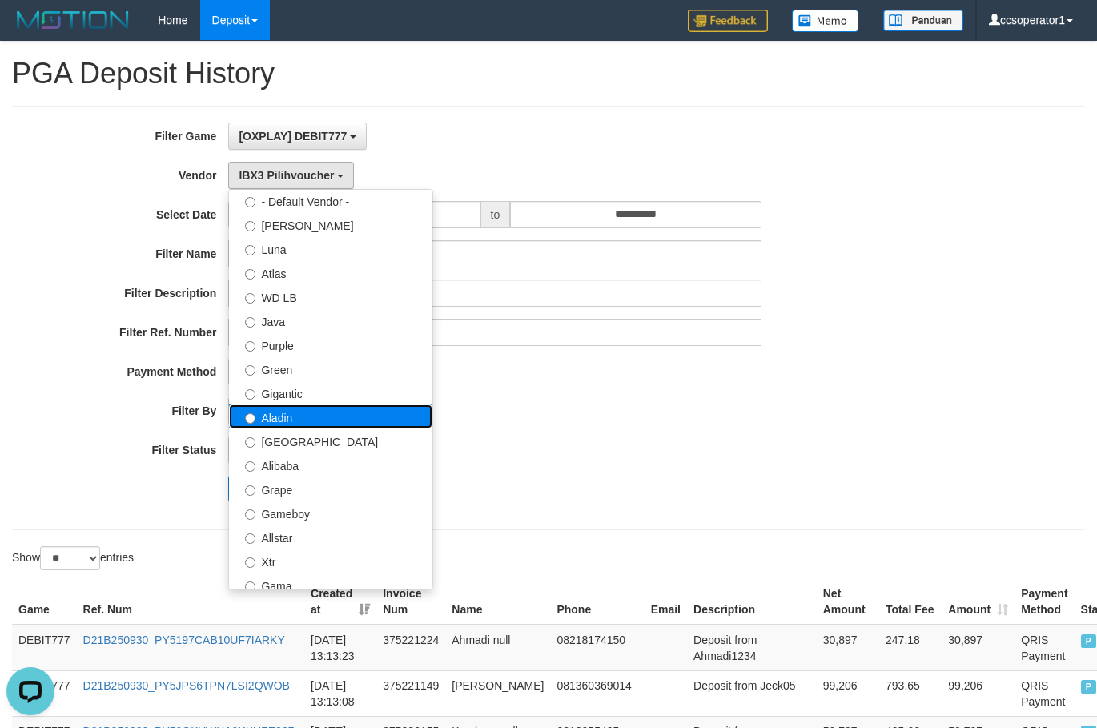
click at [331, 418] on label "Aladin" at bounding box center [330, 416] width 203 height 24
select select "**********"
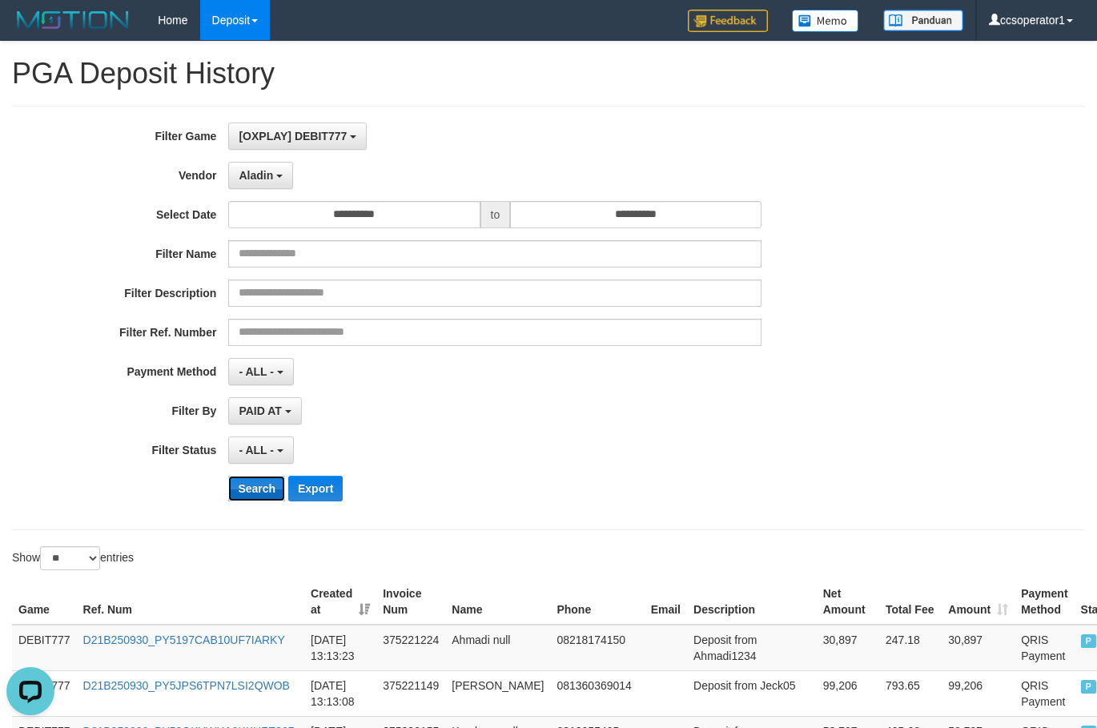
click at [263, 495] on button "Search" at bounding box center [256, 489] width 57 height 26
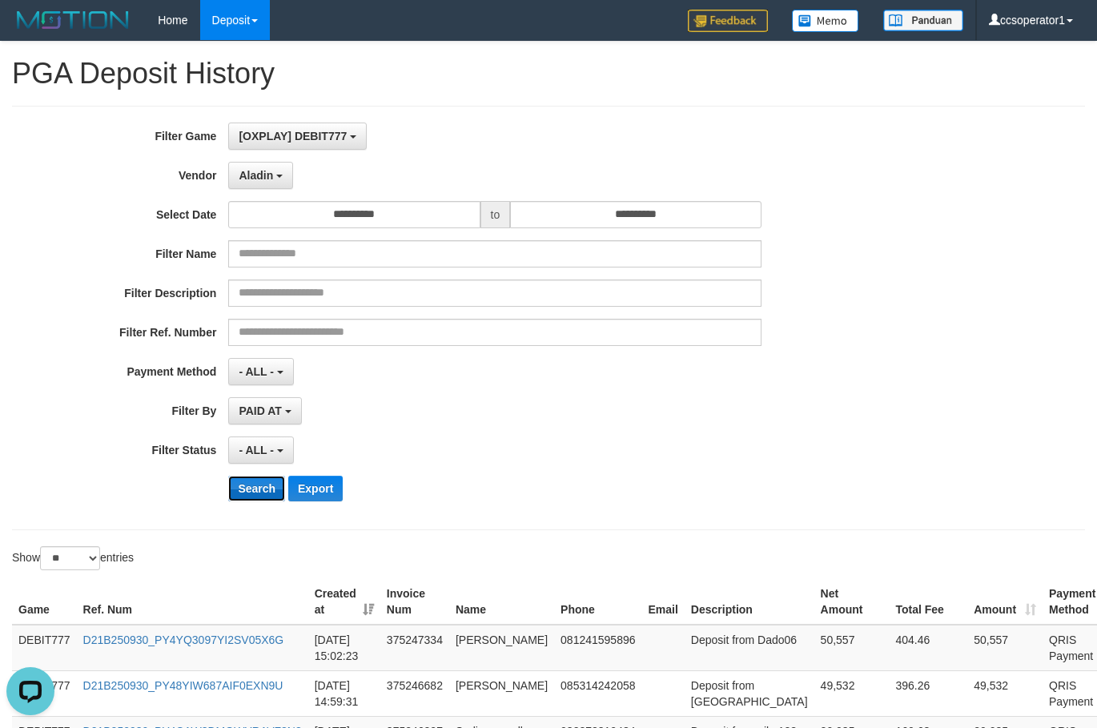
click at [262, 492] on button "Search" at bounding box center [256, 489] width 57 height 26
click at [339, 134] on span "[OXPLAY] DEBIT777" at bounding box center [293, 136] width 108 height 13
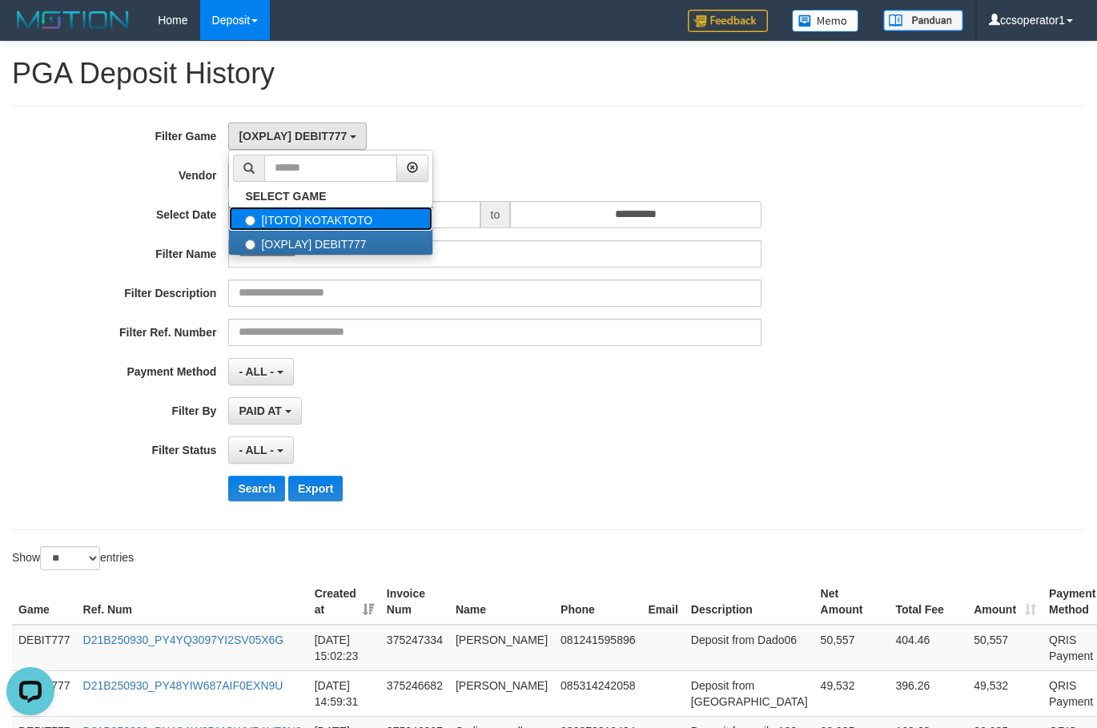
click at [389, 223] on label "[ITOTO] KOTAKTOTO" at bounding box center [330, 219] width 203 height 24
select select "****"
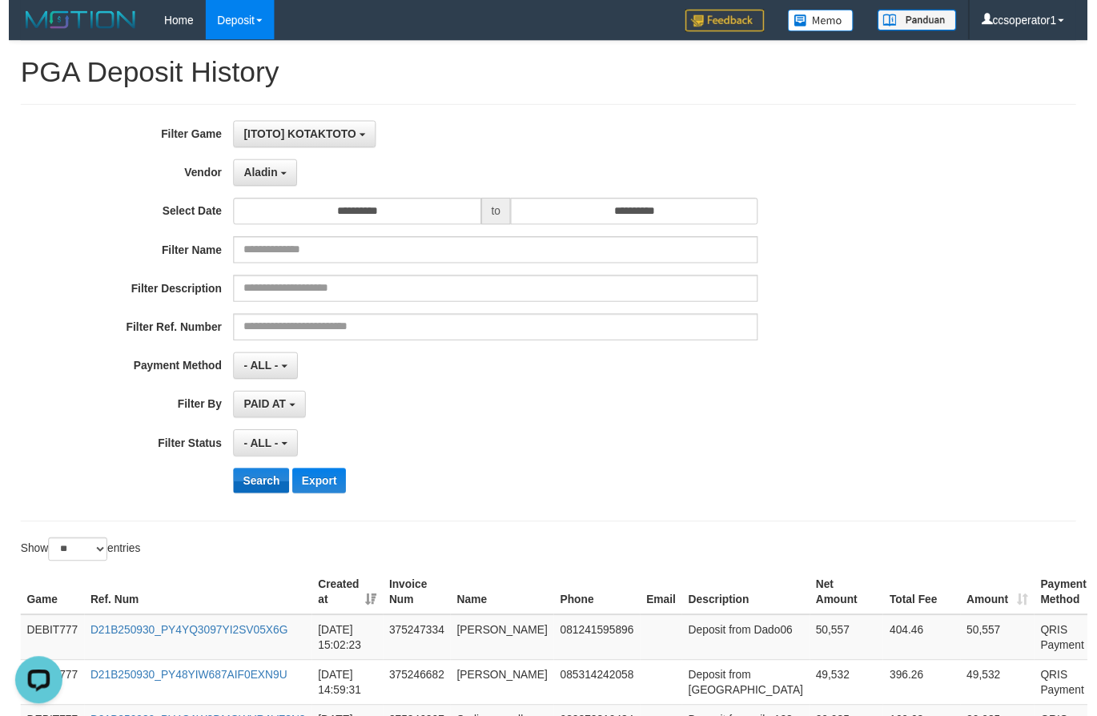
scroll to position [27, 0]
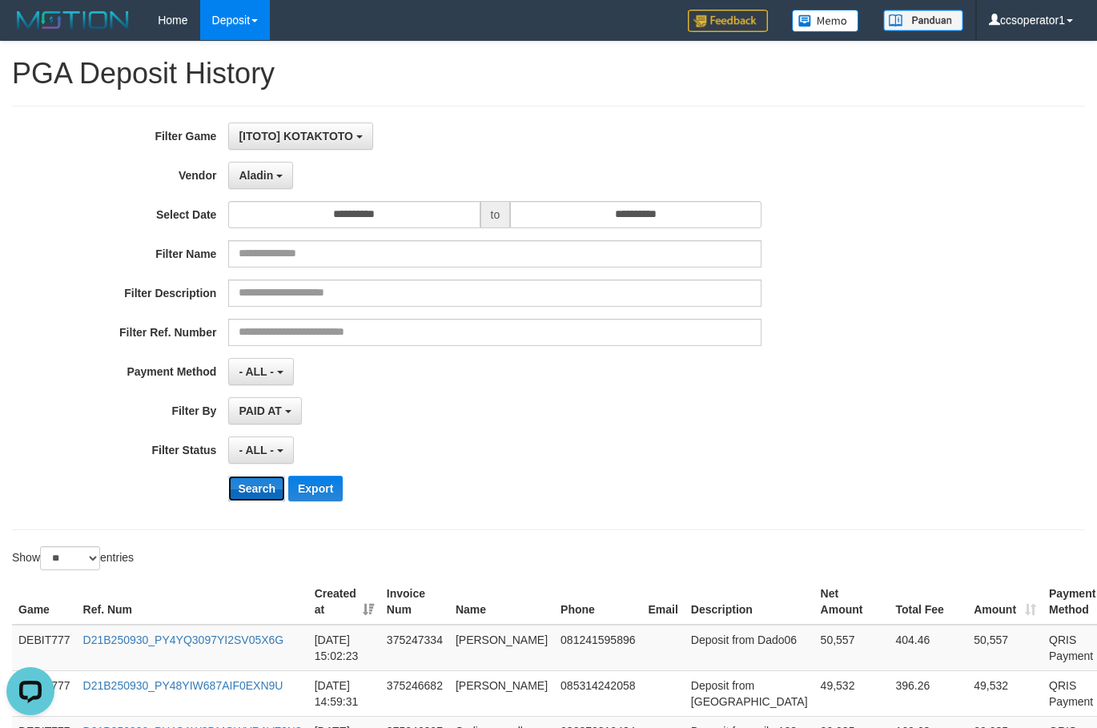
click at [264, 484] on button "Search" at bounding box center [256, 489] width 57 height 26
click at [263, 485] on button "Search" at bounding box center [256, 489] width 57 height 26
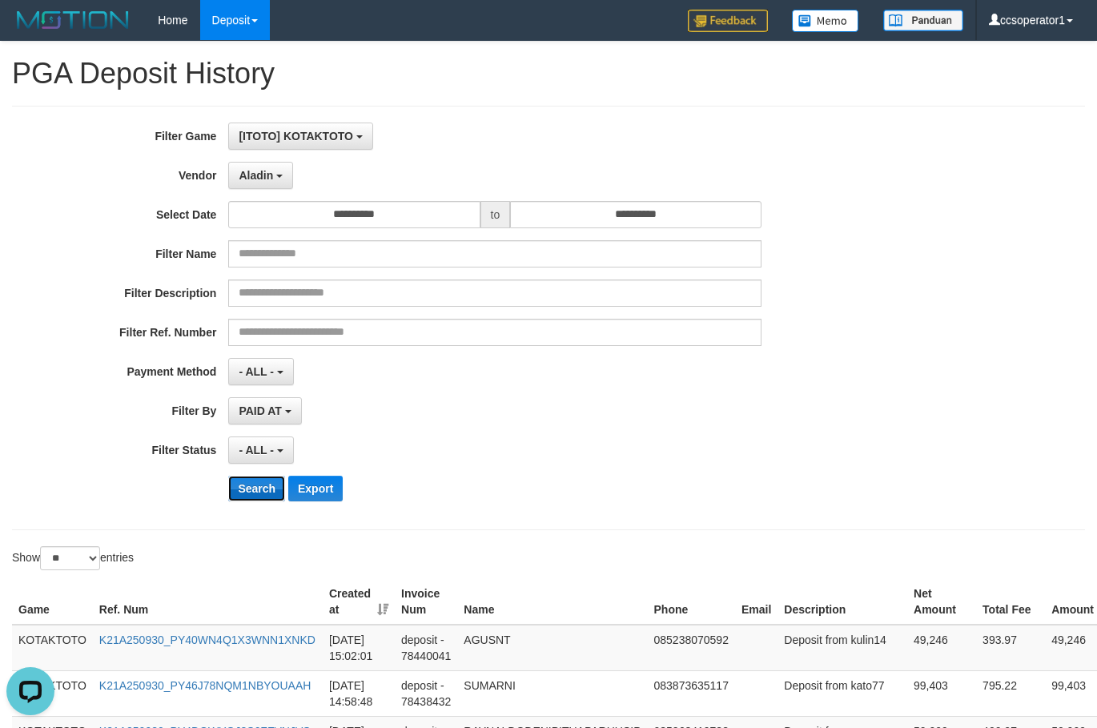
click at [263, 485] on button "Search" at bounding box center [256, 489] width 57 height 26
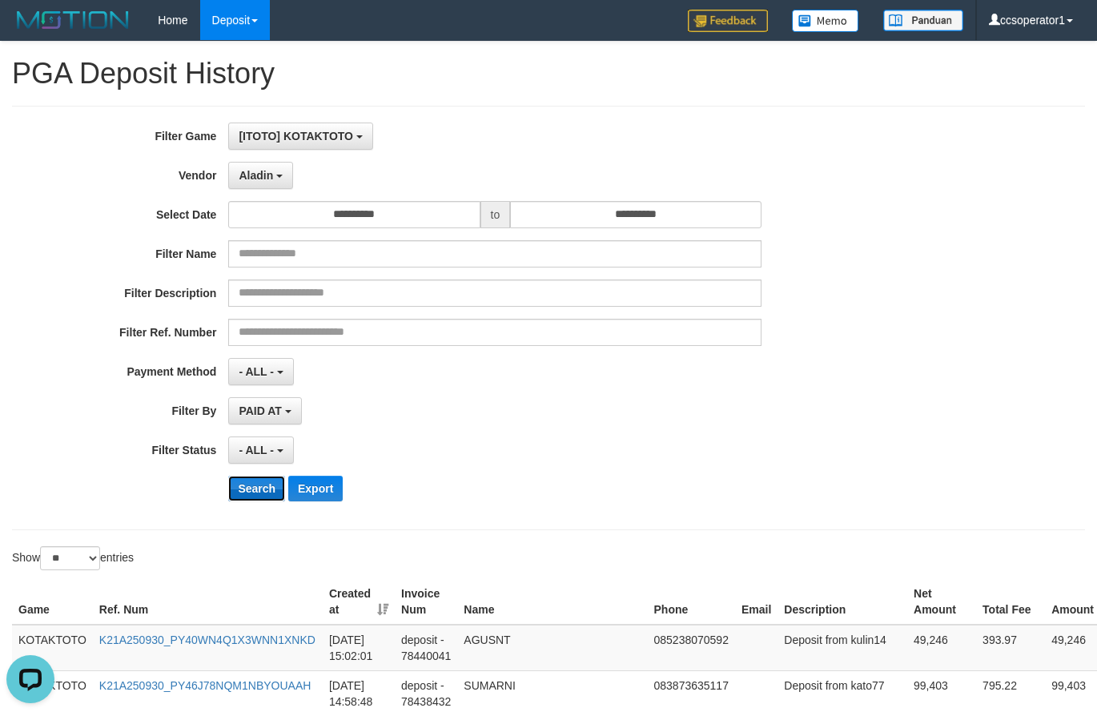
click at [263, 485] on button "Search" at bounding box center [256, 489] width 57 height 26
click at [251, 497] on button "Search" at bounding box center [256, 489] width 57 height 26
click at [251, 494] on button "Search" at bounding box center [256, 489] width 57 height 26
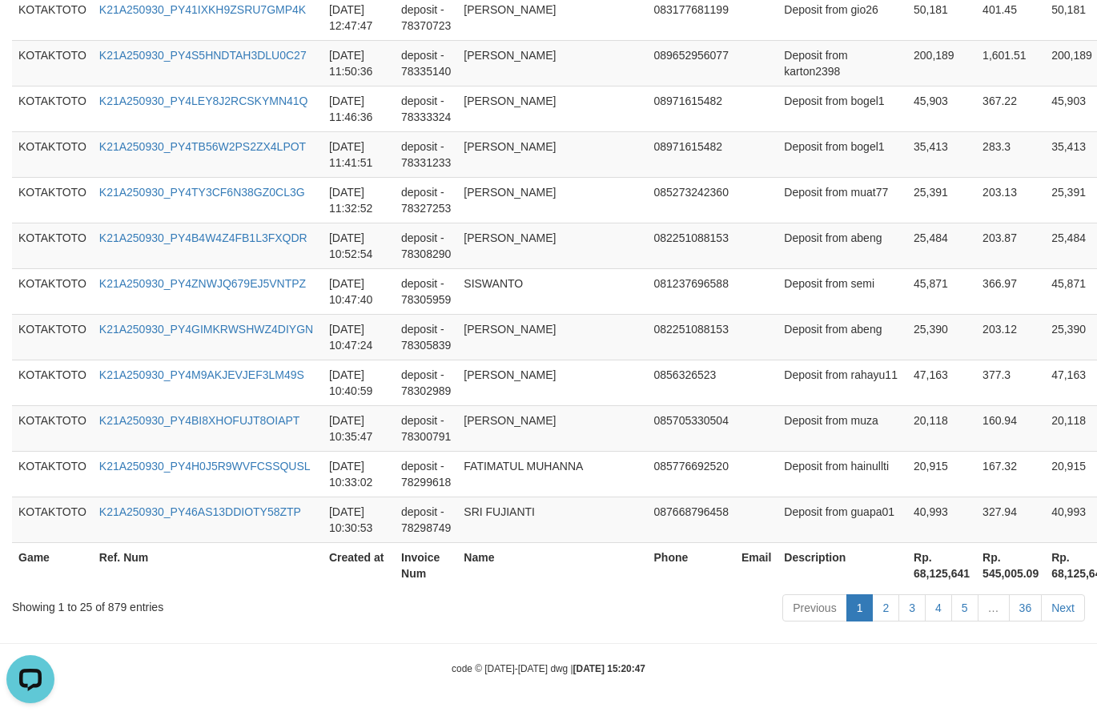
scroll to position [1432, 0]
click at [907, 563] on th "Rp. 68,125,641" at bounding box center [941, 565] width 69 height 46
click at [907, 573] on th "Rp. 68,125,641" at bounding box center [941, 565] width 69 height 46
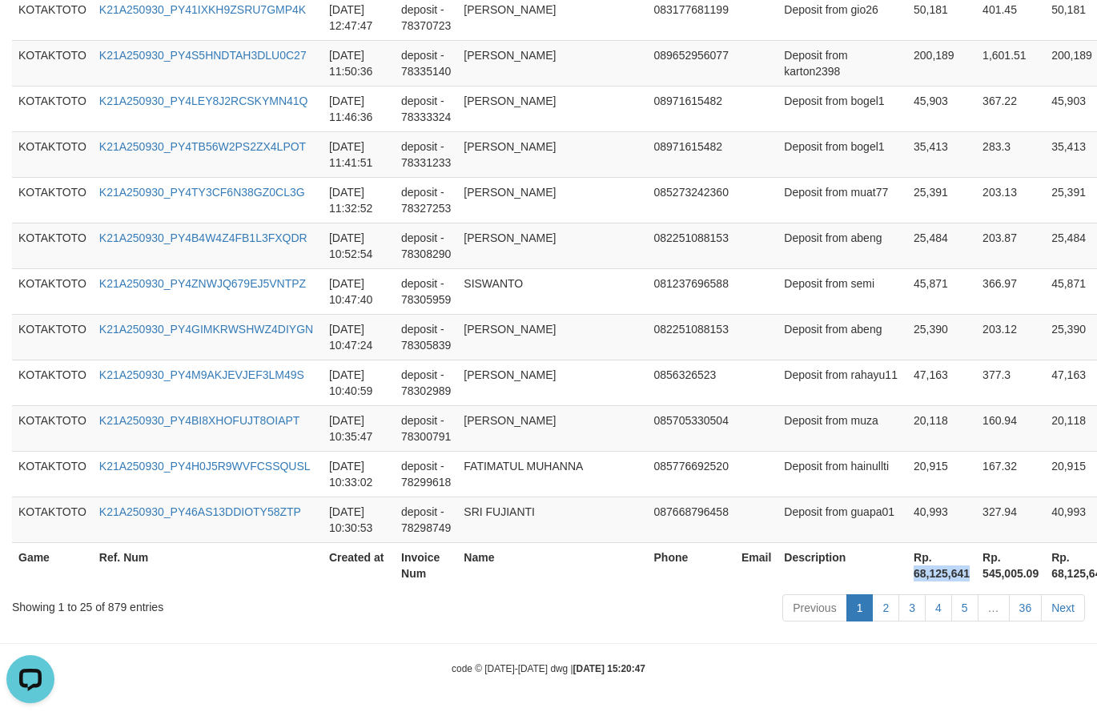
copy th "68,125,641"
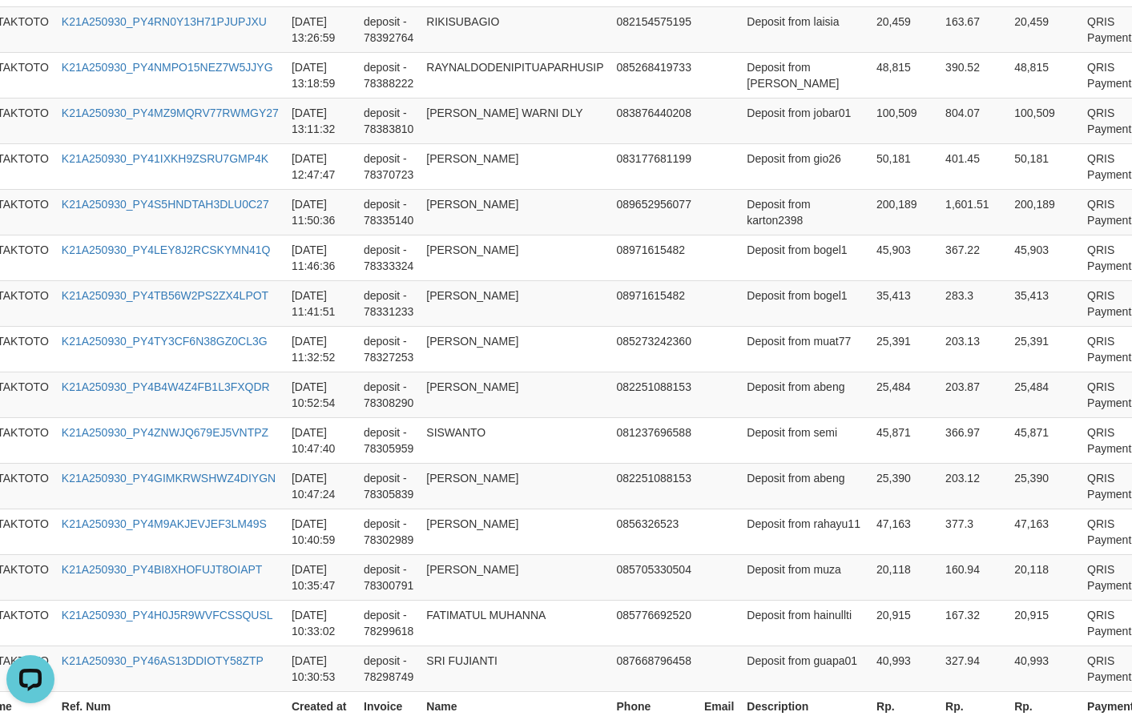
scroll to position [1128, 38]
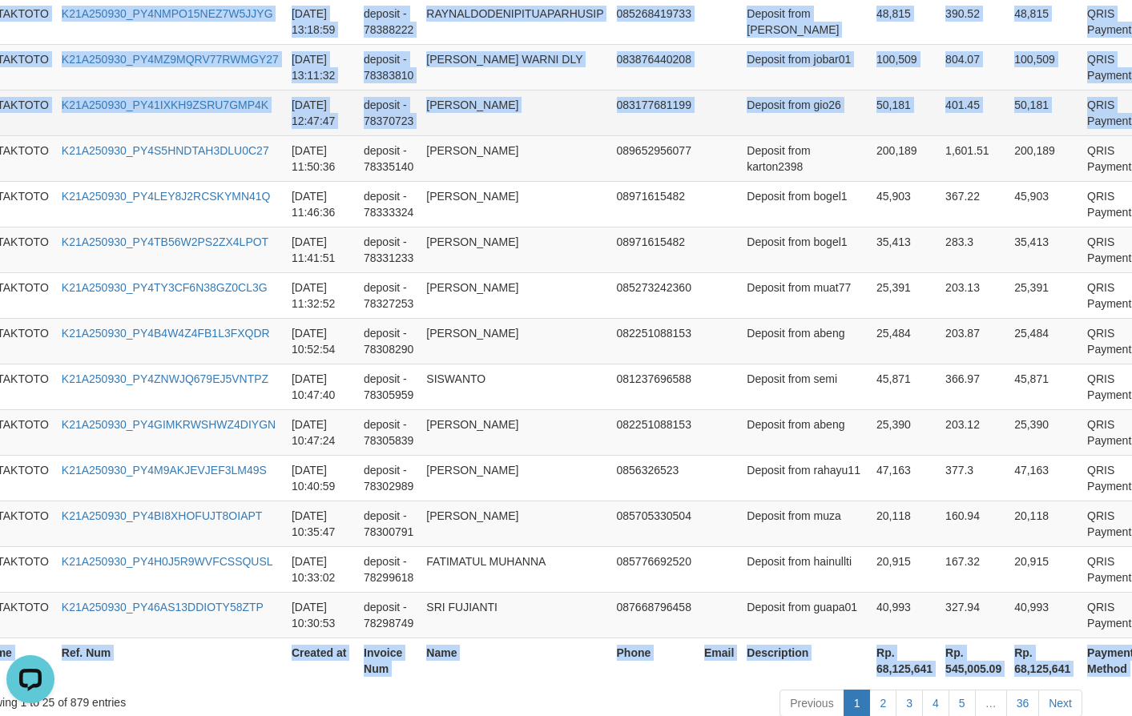
drag, startPoint x: 115, startPoint y: 203, endPoint x: 1118, endPoint y: 240, distance: 1004.1
click at [1096, 240] on table "Game Ref. Num Created at Invoice Num Name Phone Email Description Net Amount To…" at bounding box center [580, 67] width 1212 height 1232
